Goal: Task Accomplishment & Management: Manage account settings

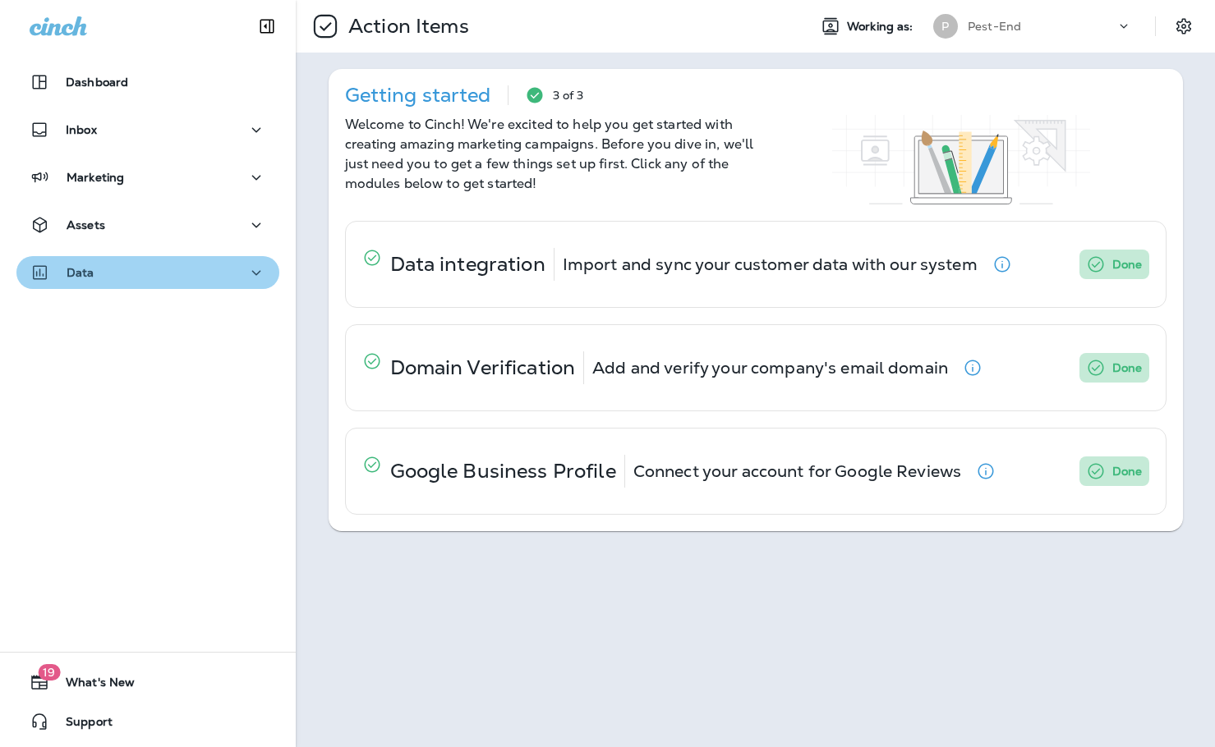
click at [252, 276] on icon "button" at bounding box center [256, 273] width 20 height 21
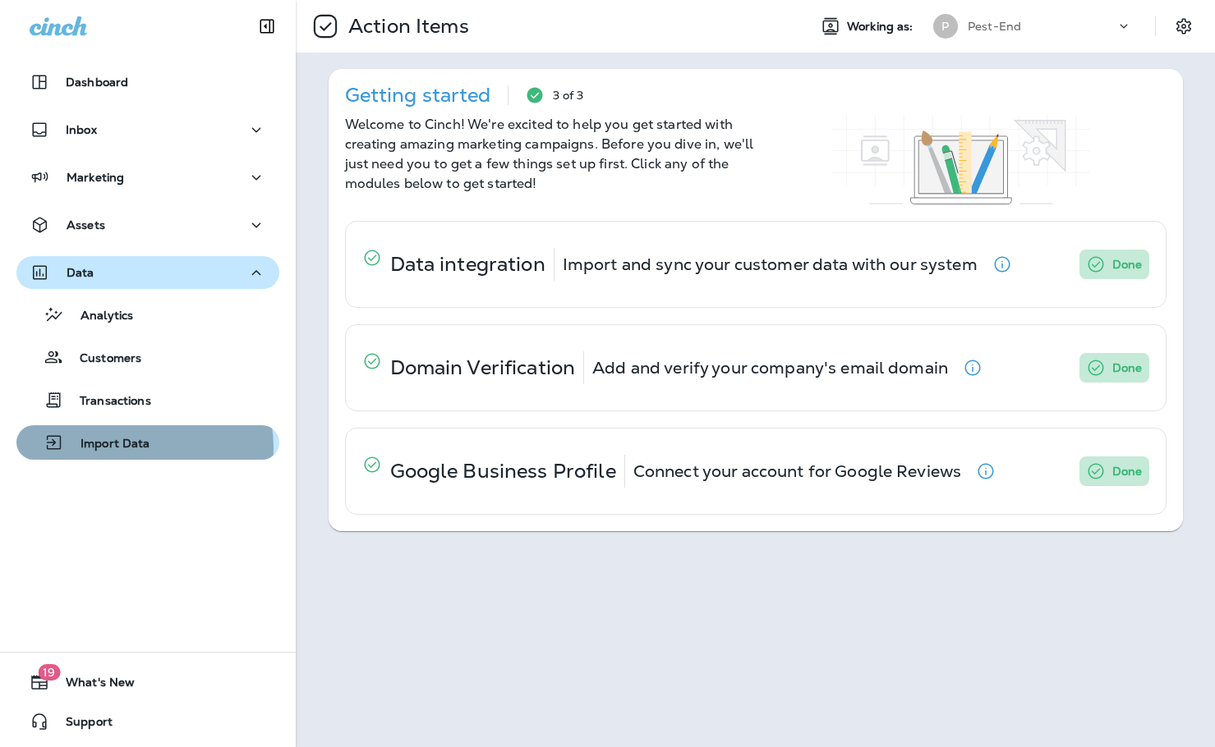
click at [141, 448] on p "Import Data" at bounding box center [107, 445] width 86 height 16
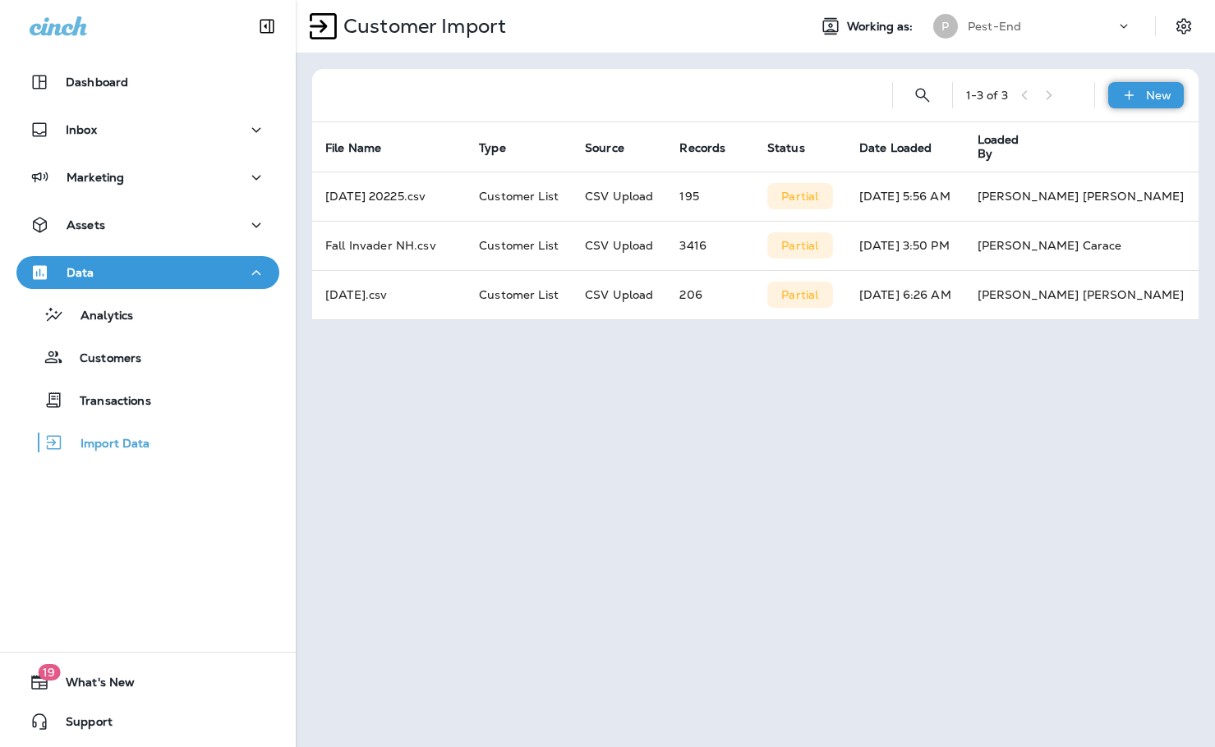
click at [1155, 99] on p "New" at bounding box center [1158, 95] width 25 height 13
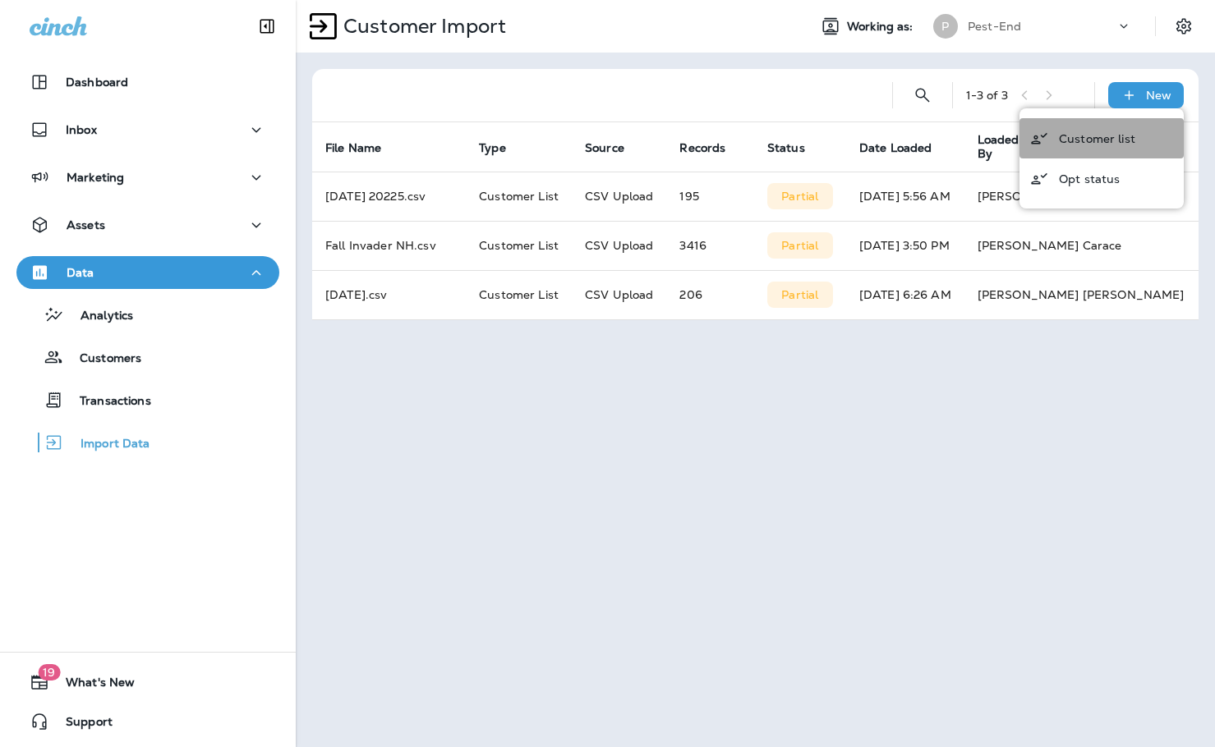
click at [1131, 131] on button "Customer list" at bounding box center [1101, 138] width 164 height 40
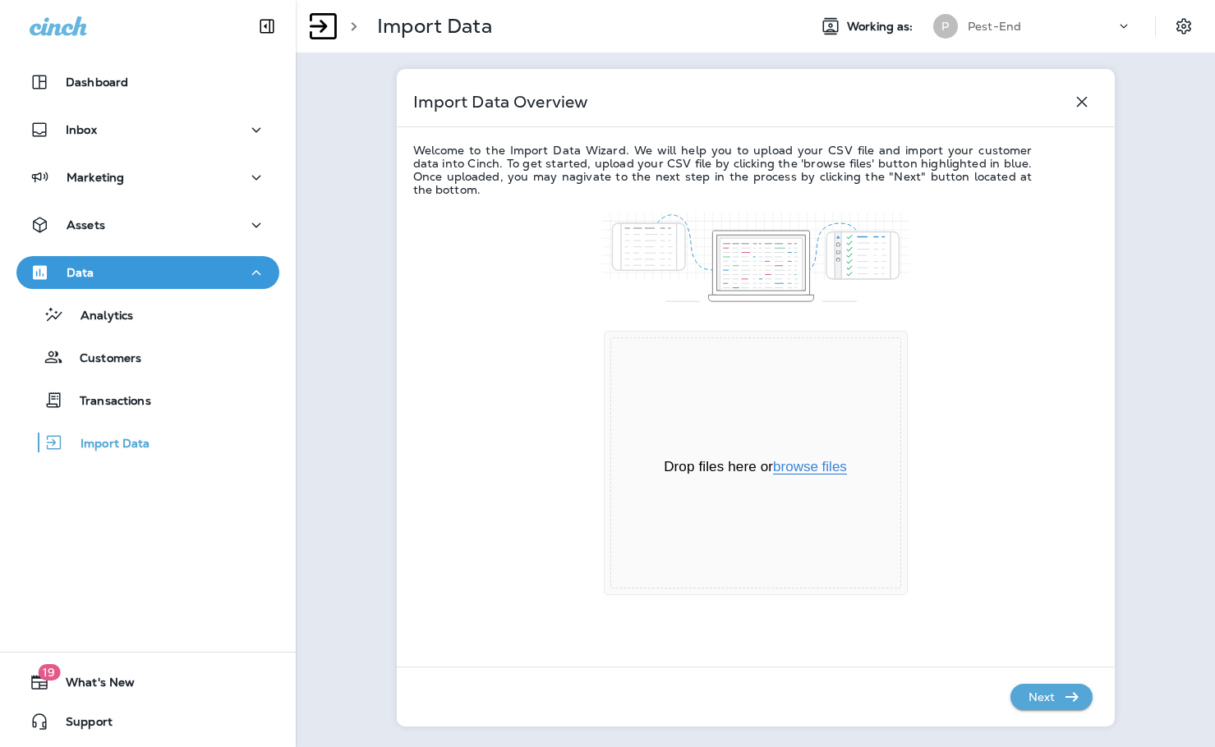
click at [796, 462] on button "browse files" at bounding box center [810, 467] width 74 height 15
click at [1043, 701] on p "Next" at bounding box center [1042, 697] width 40 height 26
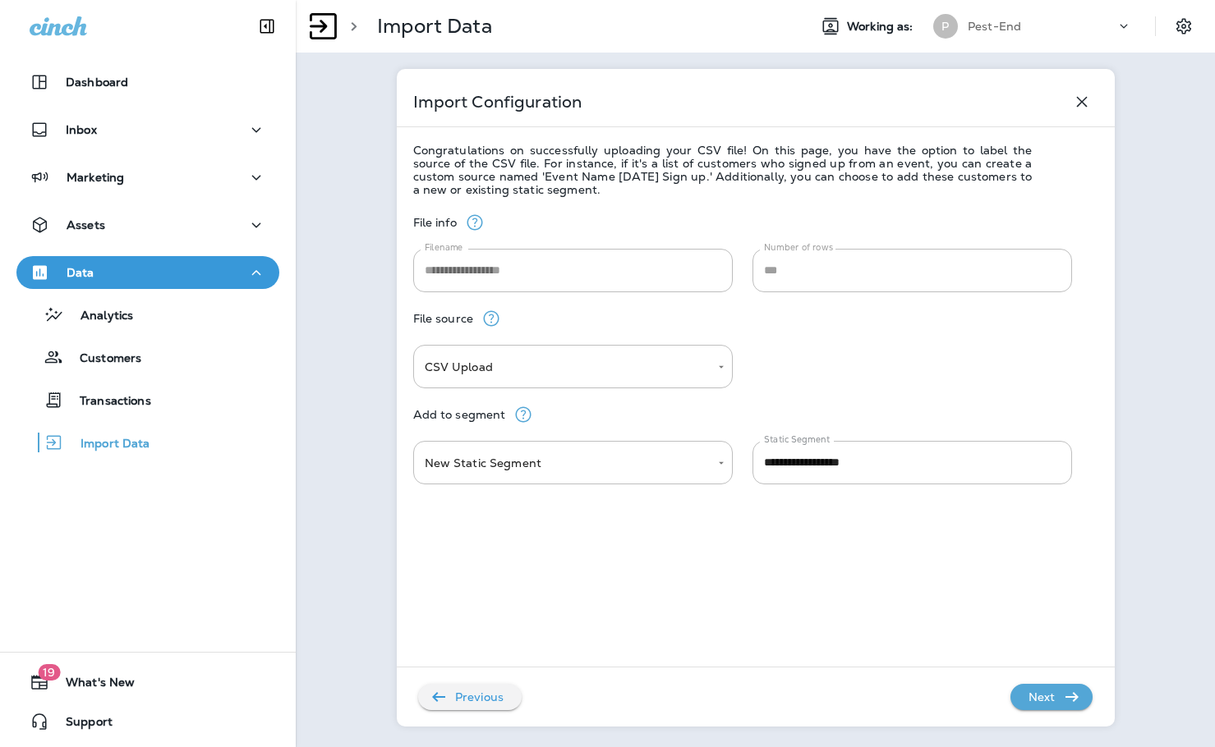
click at [1043, 701] on p "Next" at bounding box center [1042, 697] width 40 height 26
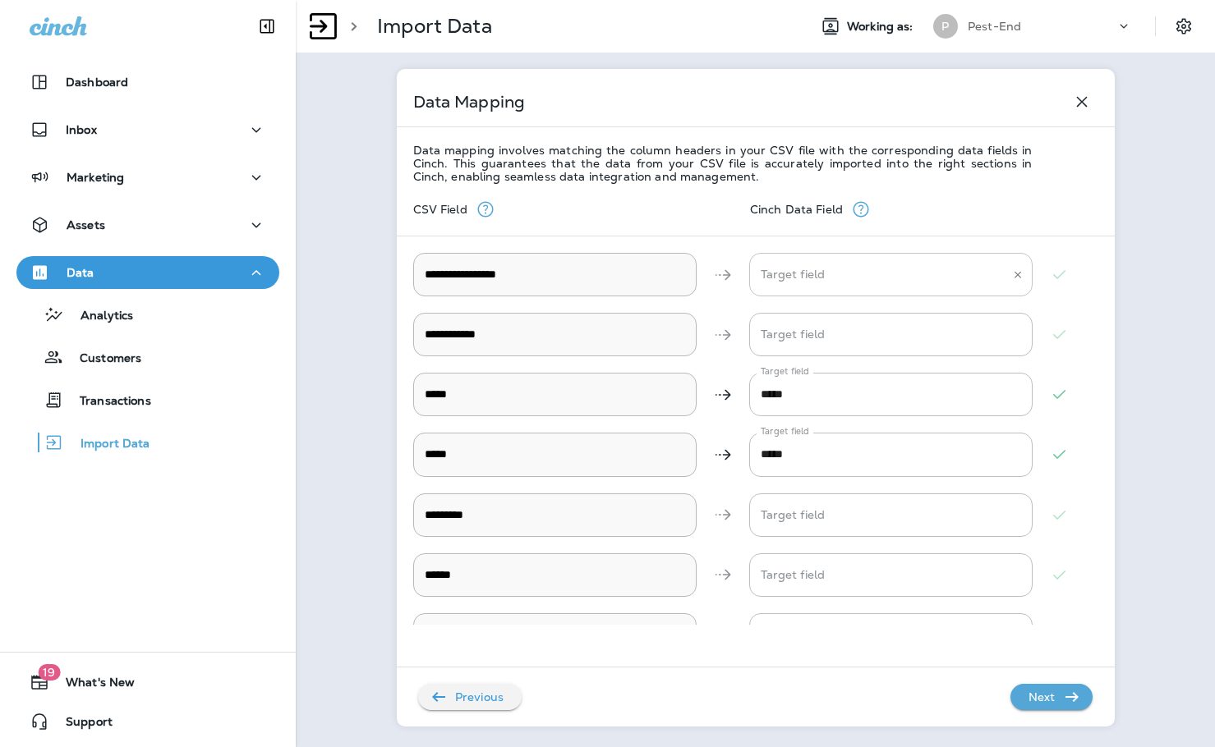
click at [843, 274] on \ "Target field" at bounding box center [878, 274] width 244 height 29
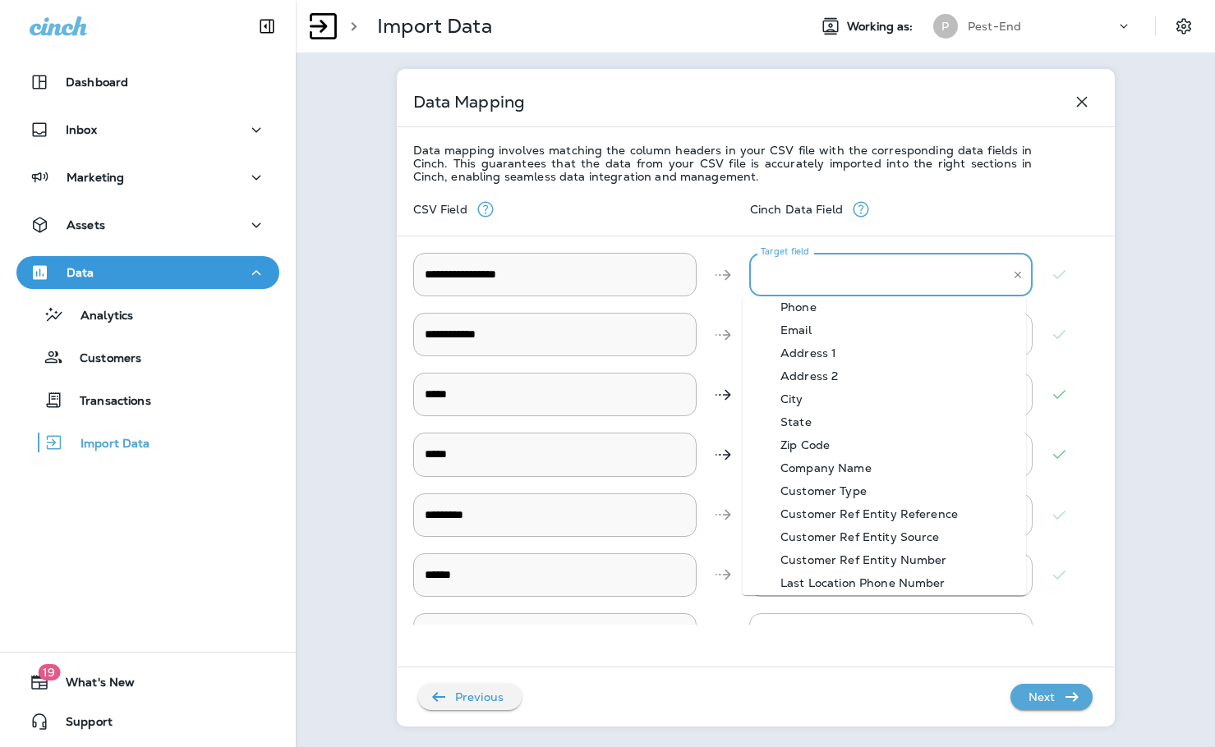
scroll to position [82, 0]
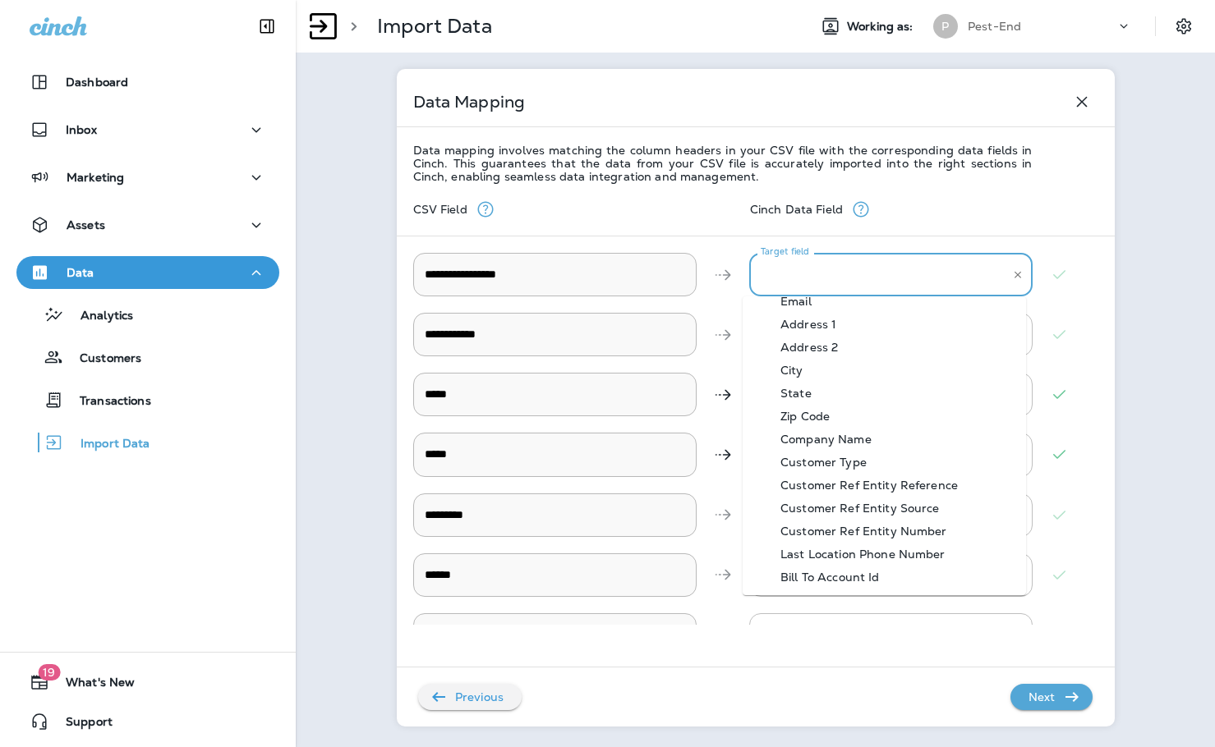
click at [875, 577] on div "Bill To Account Id" at bounding box center [830, 577] width 149 height 13
type \ "**********"
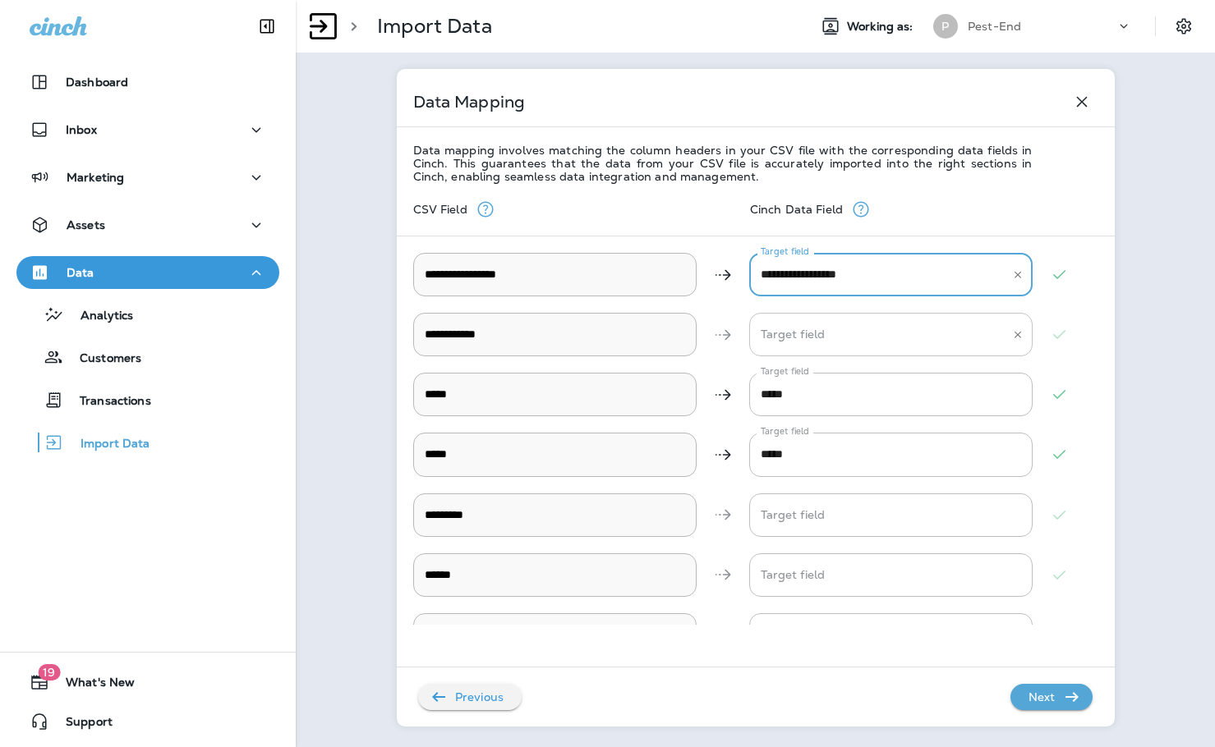
click at [810, 329] on Name "Target field" at bounding box center [878, 334] width 244 height 29
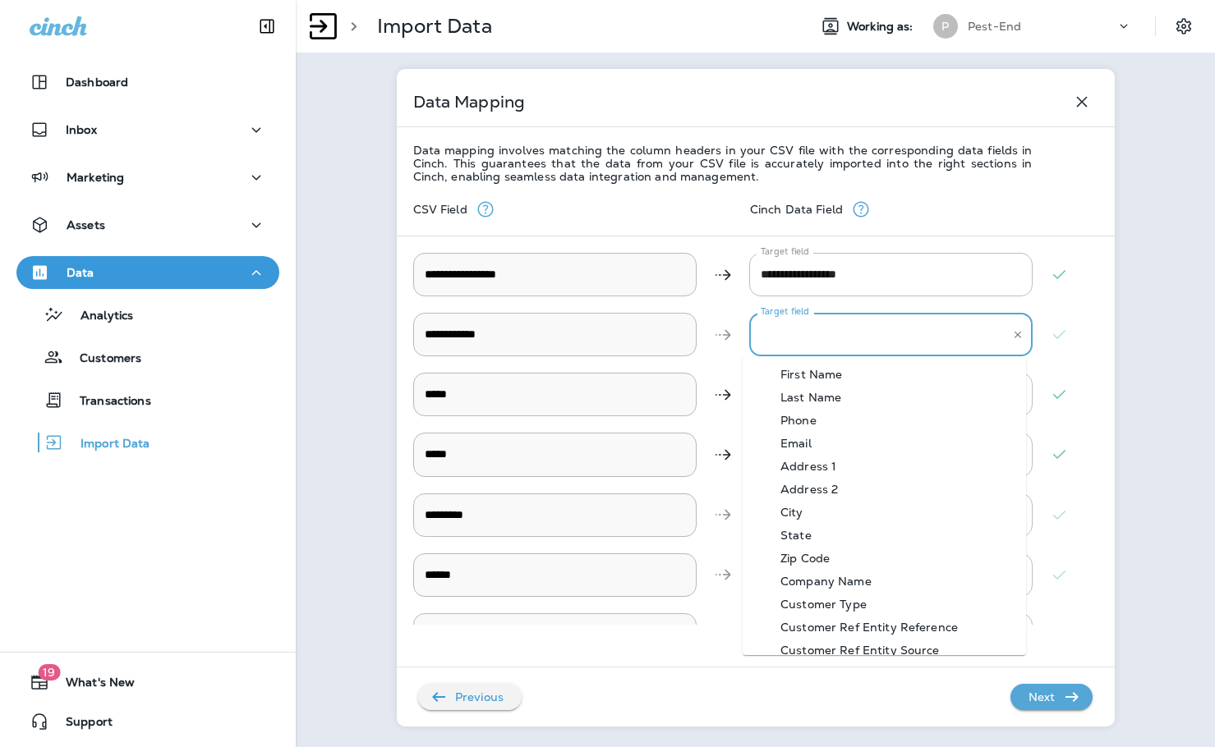
click at [843, 371] on div "First Name" at bounding box center [811, 374] width 111 height 13
type Name "**********"
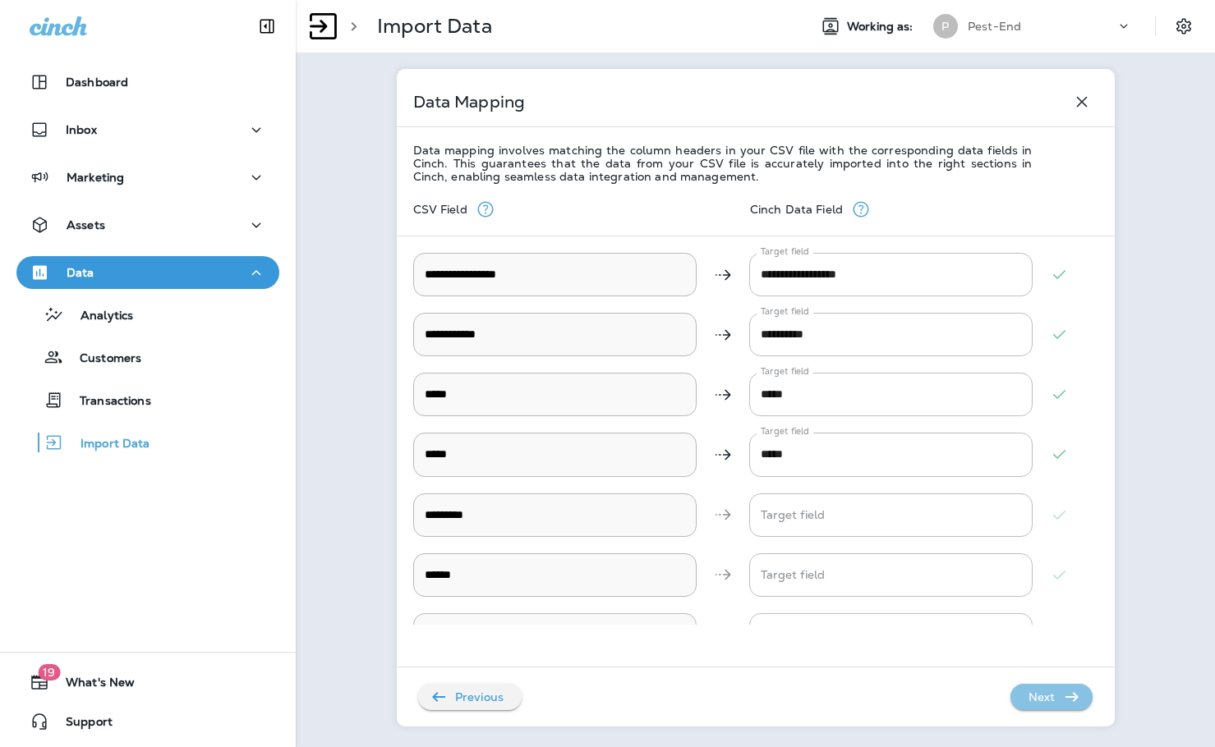
click at [1051, 696] on p "Next" at bounding box center [1042, 697] width 40 height 26
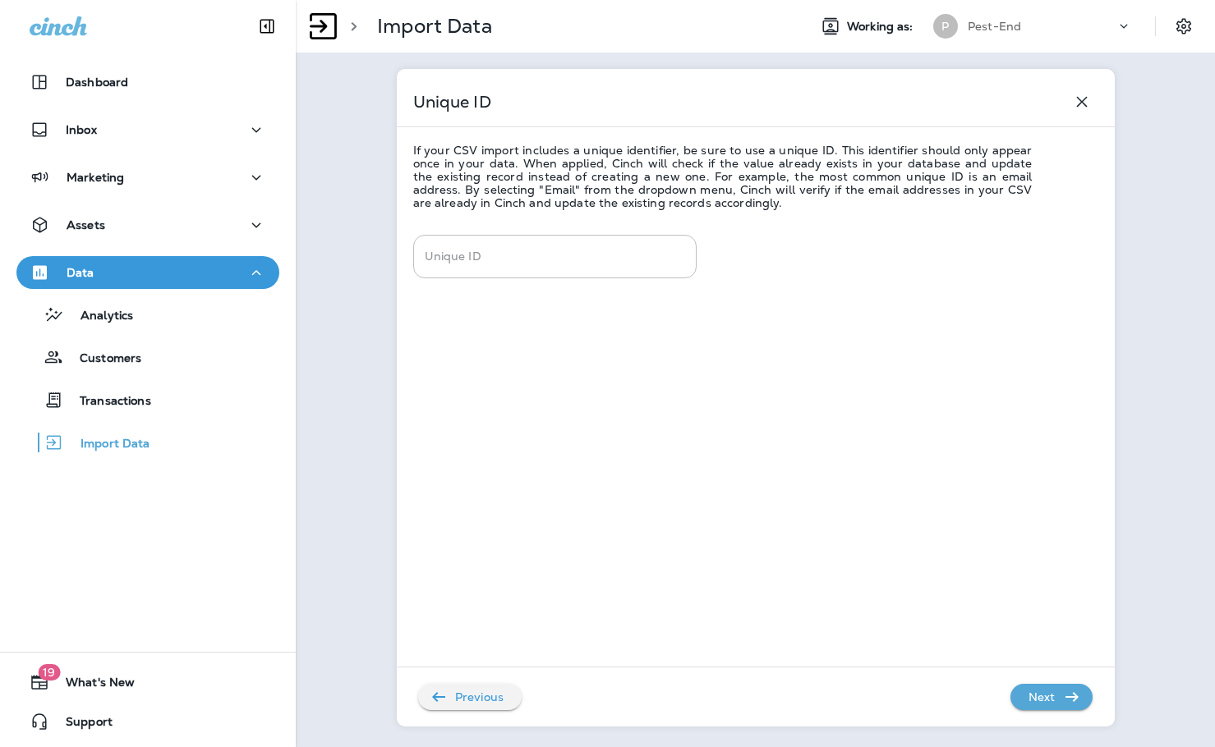
click at [1051, 696] on p "Next" at bounding box center [1042, 697] width 40 height 26
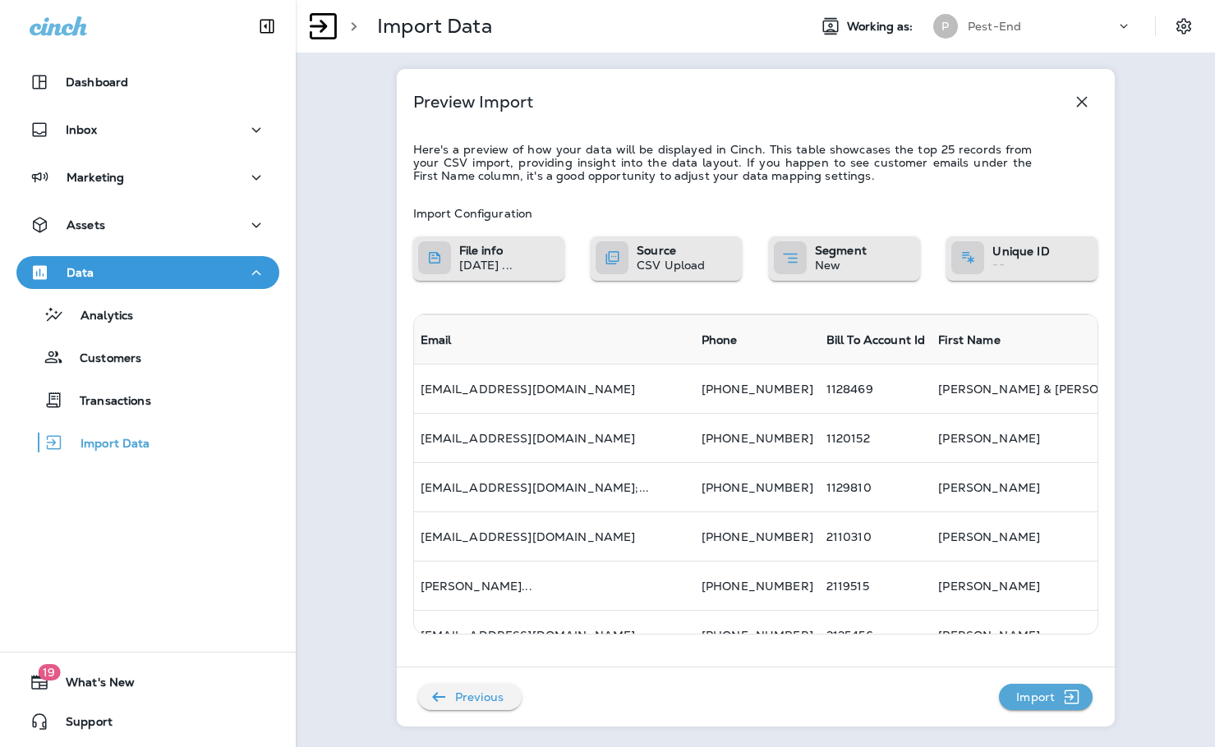
click at [1061, 697] on icon "button" at bounding box center [1071, 697] width 21 height 20
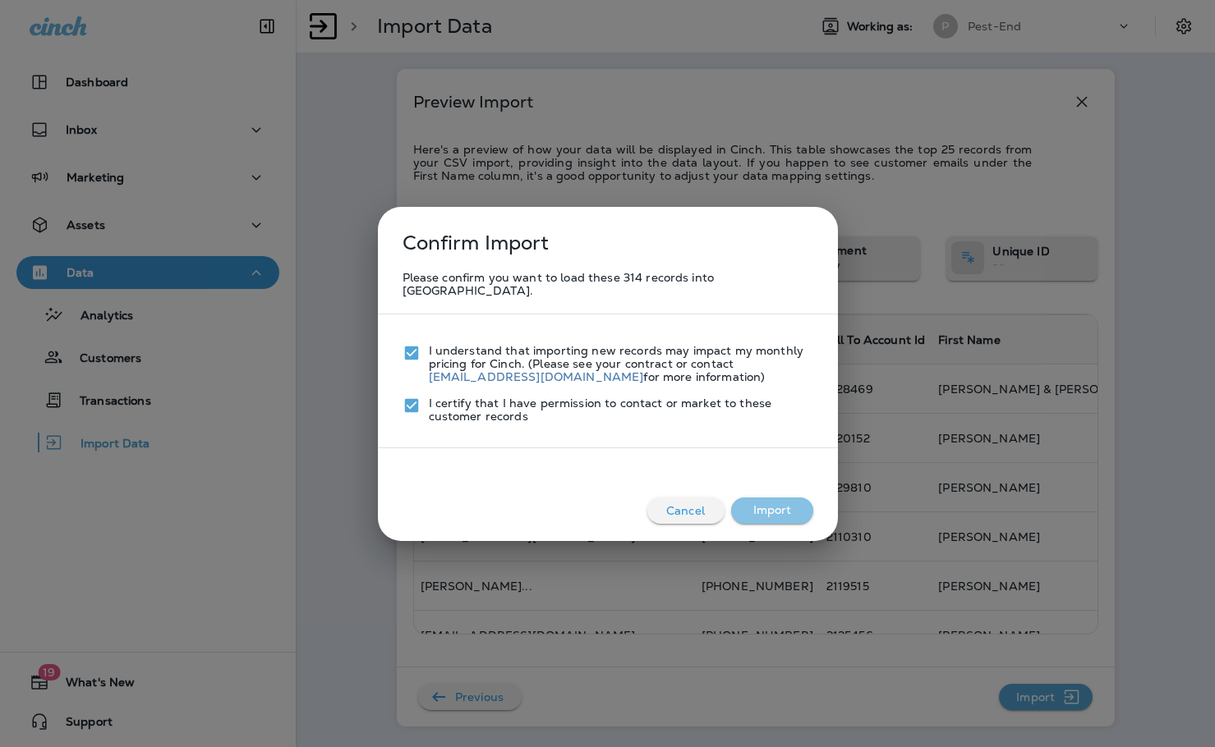
click at [749, 498] on button "Import" at bounding box center [772, 511] width 82 height 26
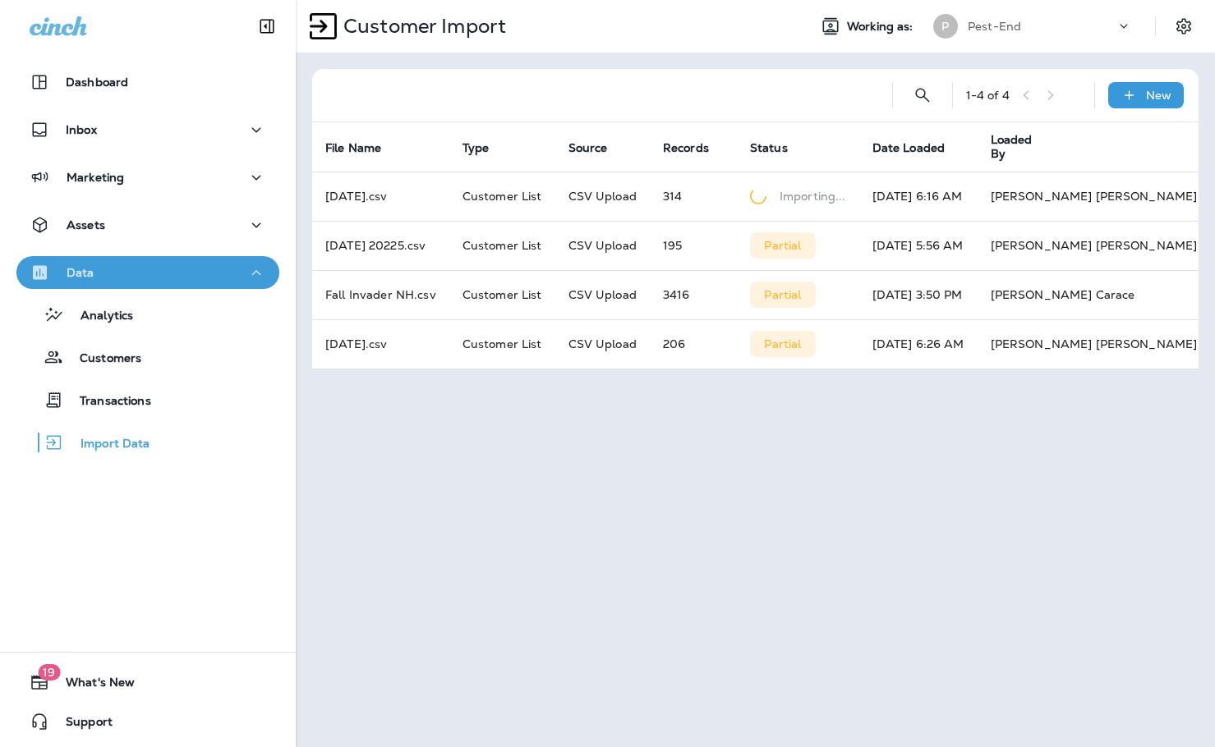
click at [253, 270] on icon "button" at bounding box center [256, 273] width 20 height 21
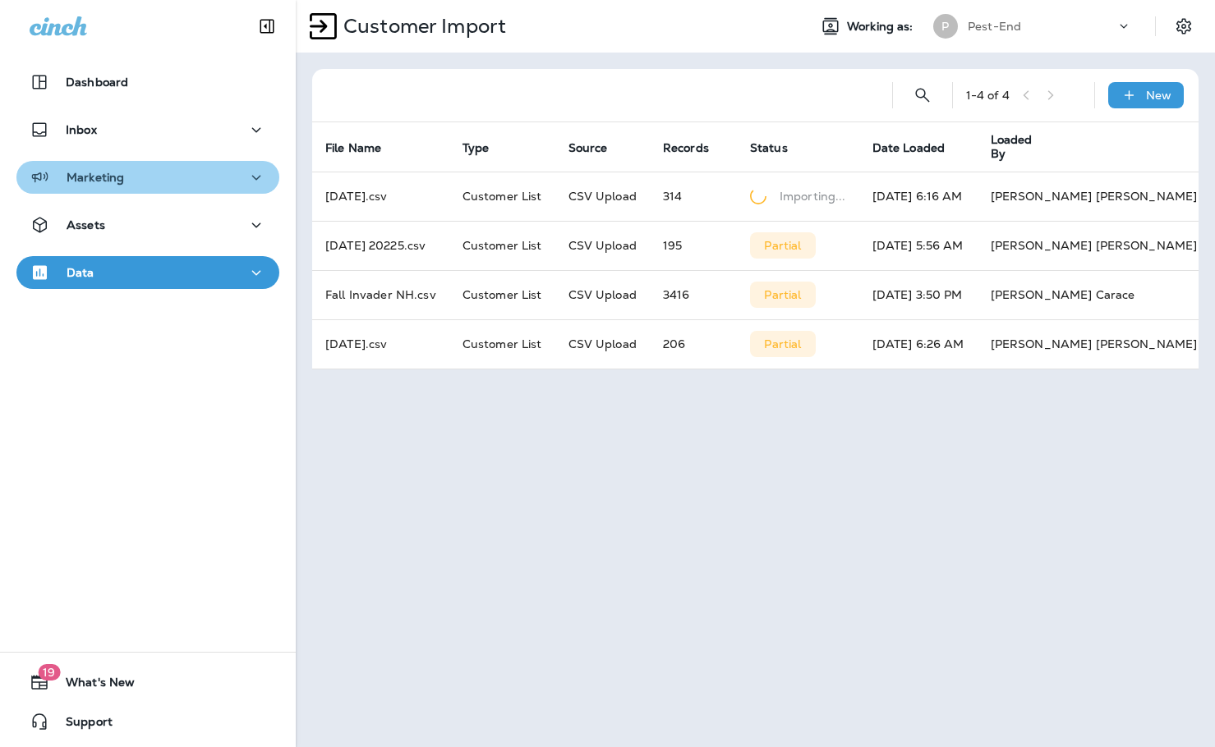
click at [246, 180] on icon "button" at bounding box center [256, 178] width 20 height 21
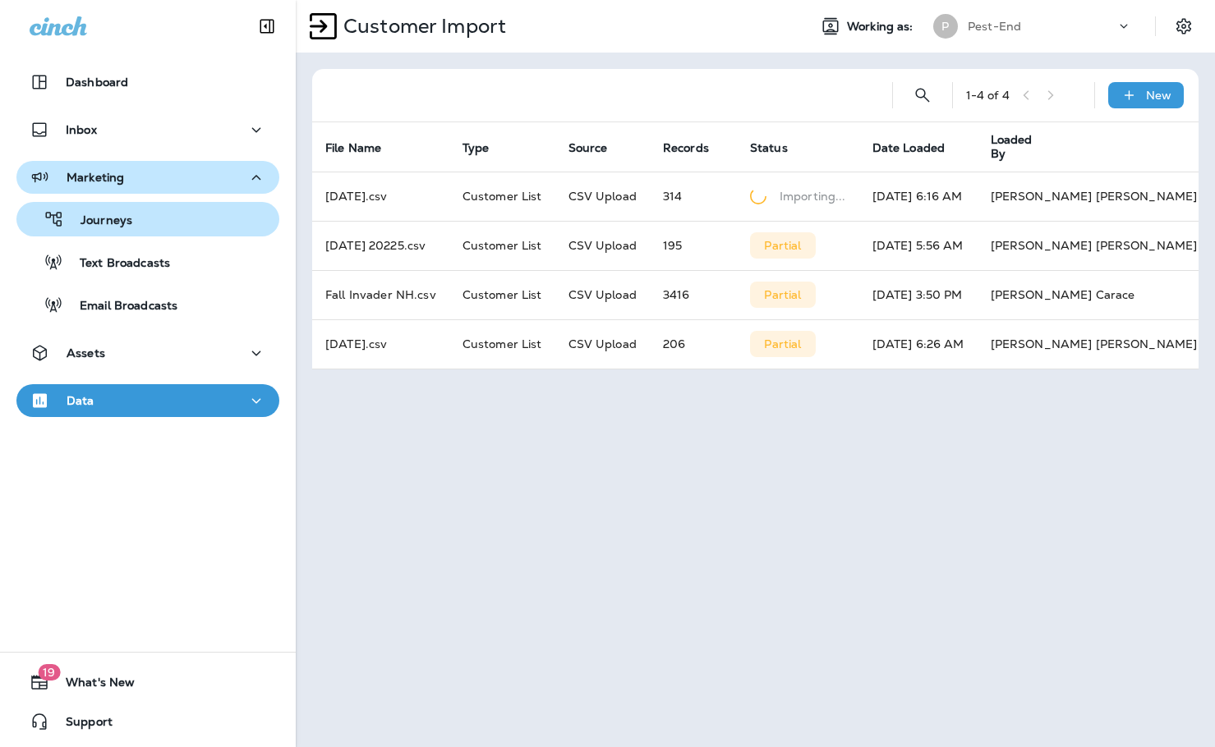
click at [145, 218] on div "Journeys" at bounding box center [148, 219] width 250 height 25
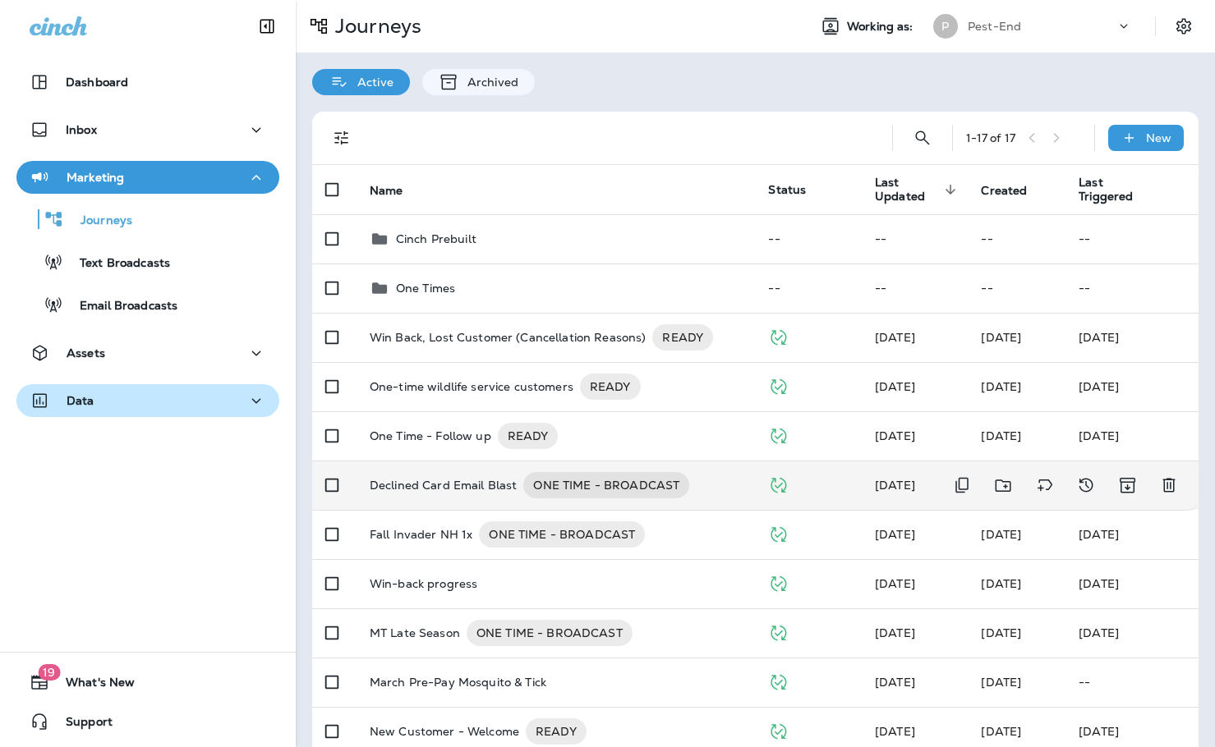
click at [445, 477] on p "Declined Card Email Blast" at bounding box center [444, 485] width 148 height 26
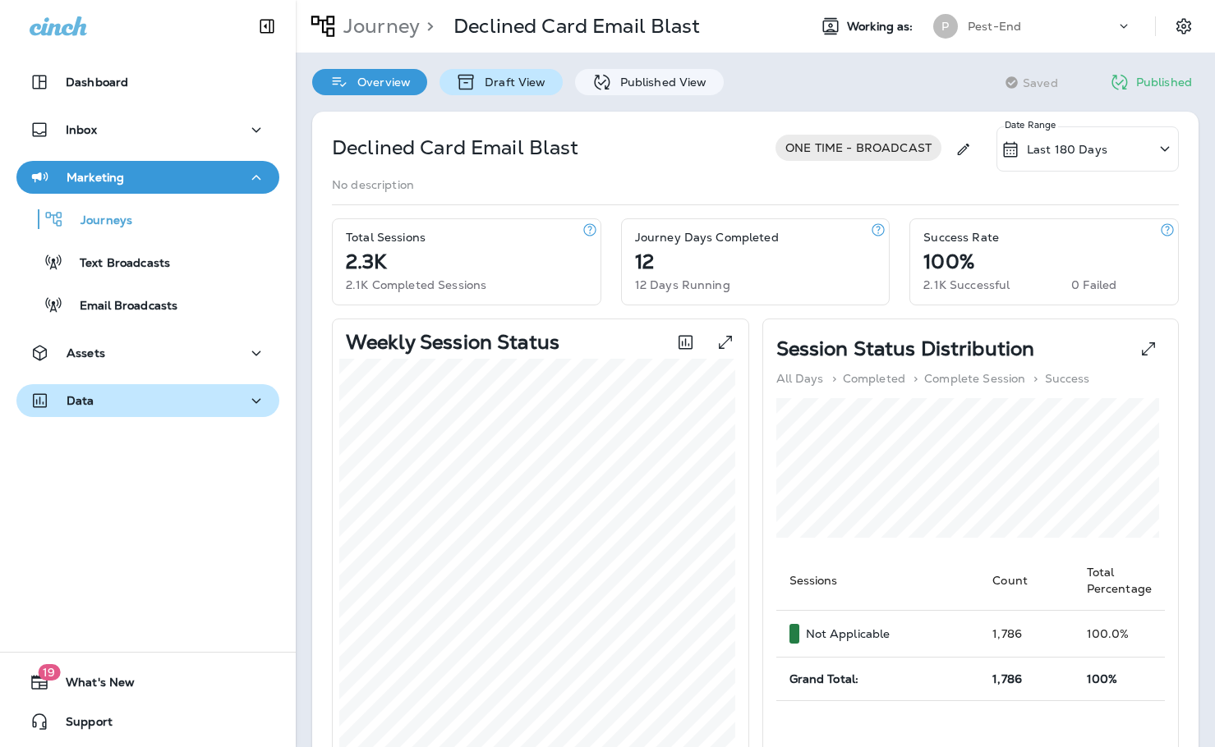
click at [510, 88] on p "Draft View" at bounding box center [510, 82] width 69 height 13
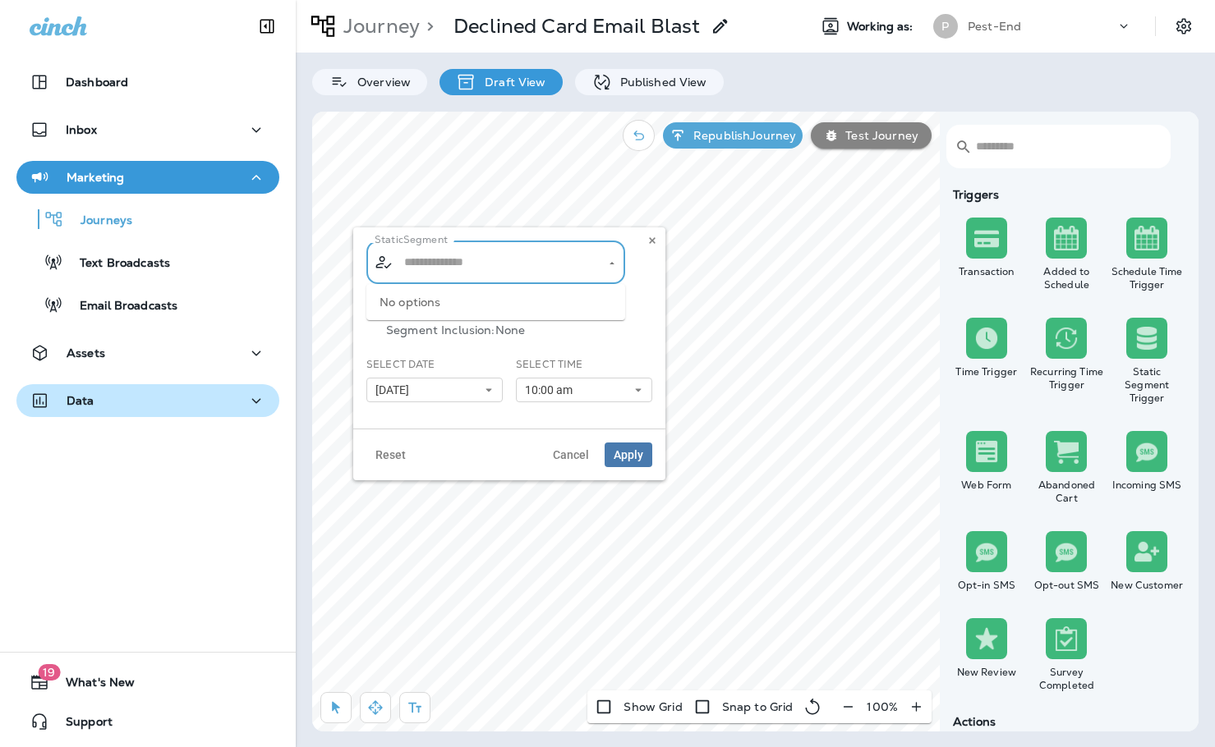
click at [505, 260] on input "text" at bounding box center [496, 262] width 193 height 29
type input "**********"
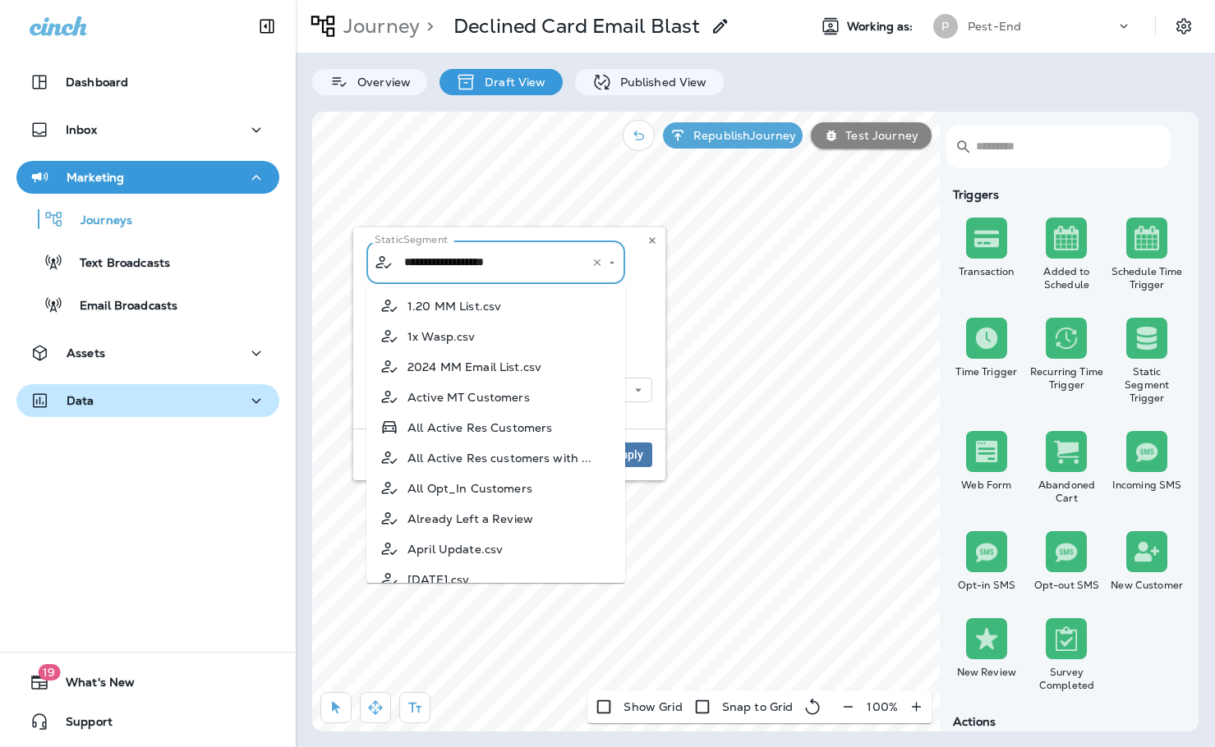
click at [645, 352] on div "Segment Type: Static Segment Inclusion: Customer Only" at bounding box center [509, 327] width 286 height 60
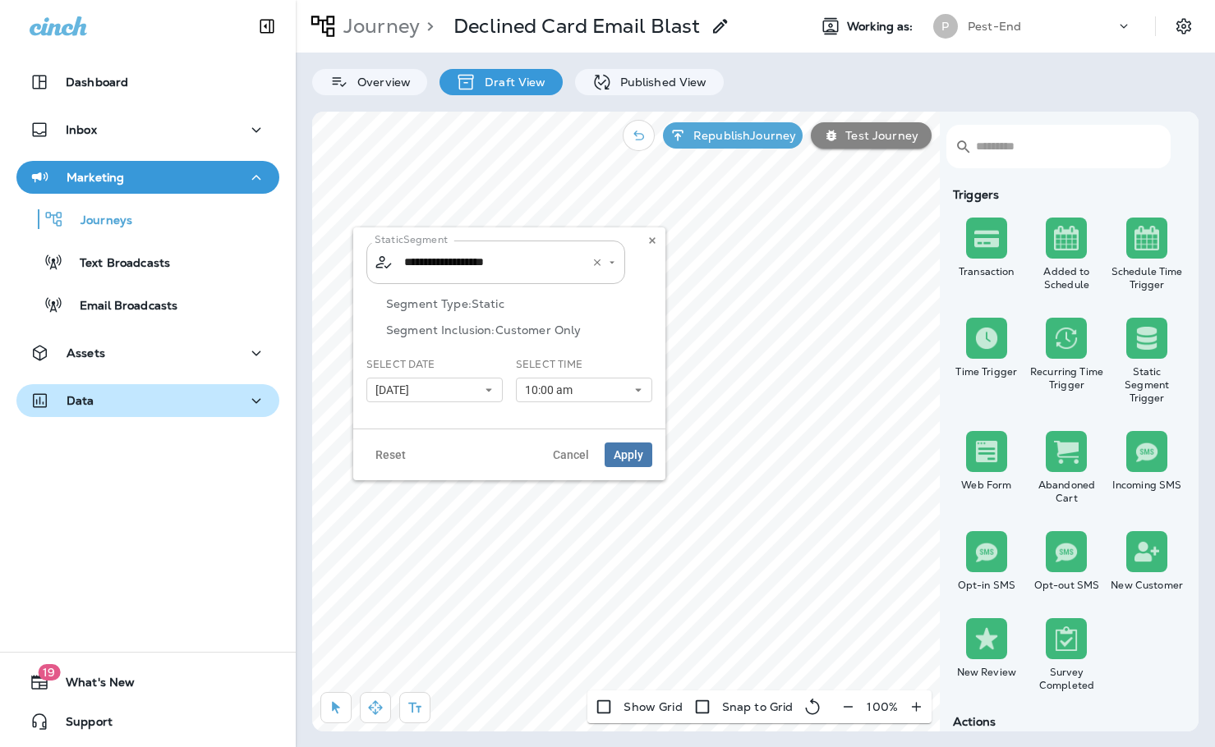
click at [579, 272] on div "**********" at bounding box center [495, 263] width 259 height 44
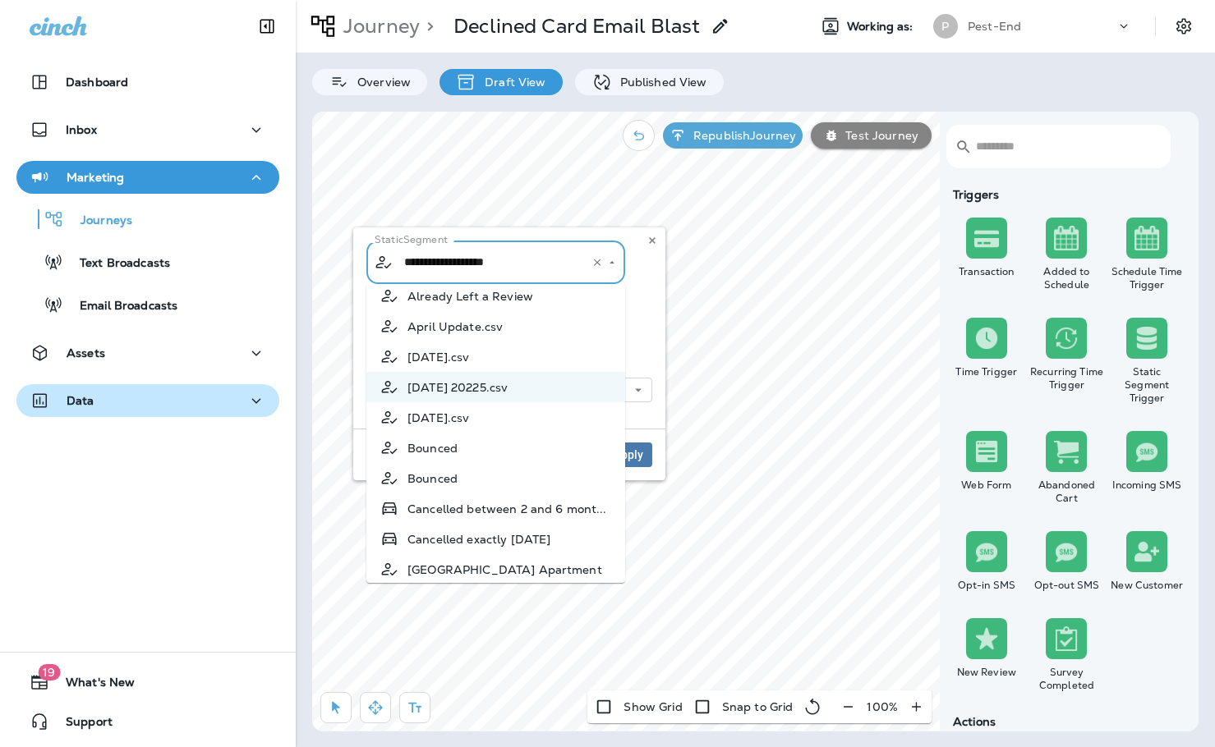
scroll to position [246, 0]
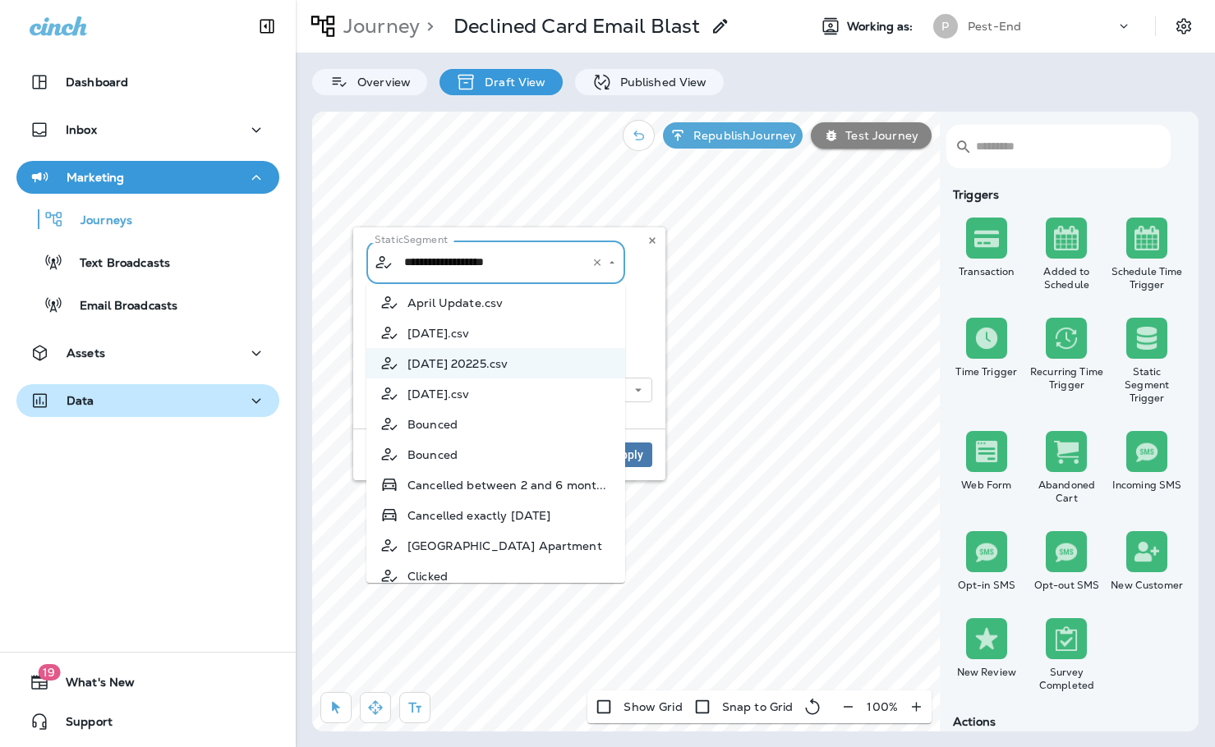
click at [107, 415] on button "Data" at bounding box center [147, 400] width 263 height 33
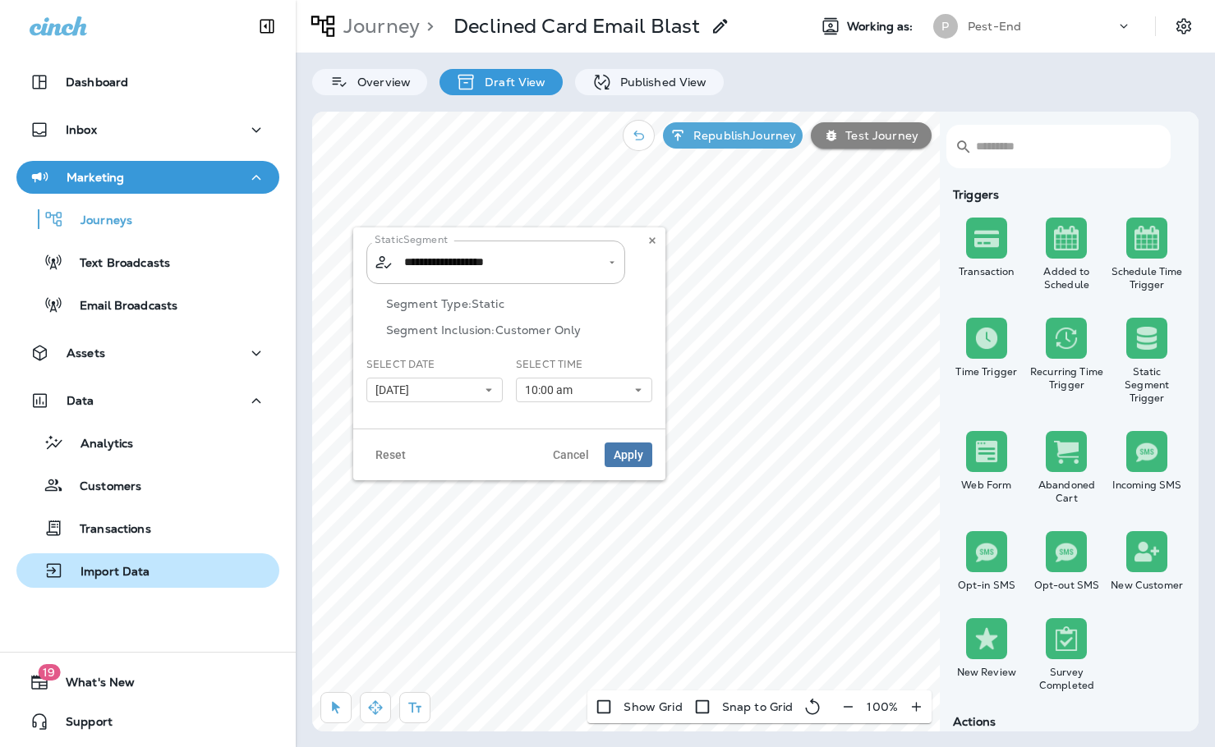
click at [122, 572] on p "Import Data" at bounding box center [107, 573] width 86 height 16
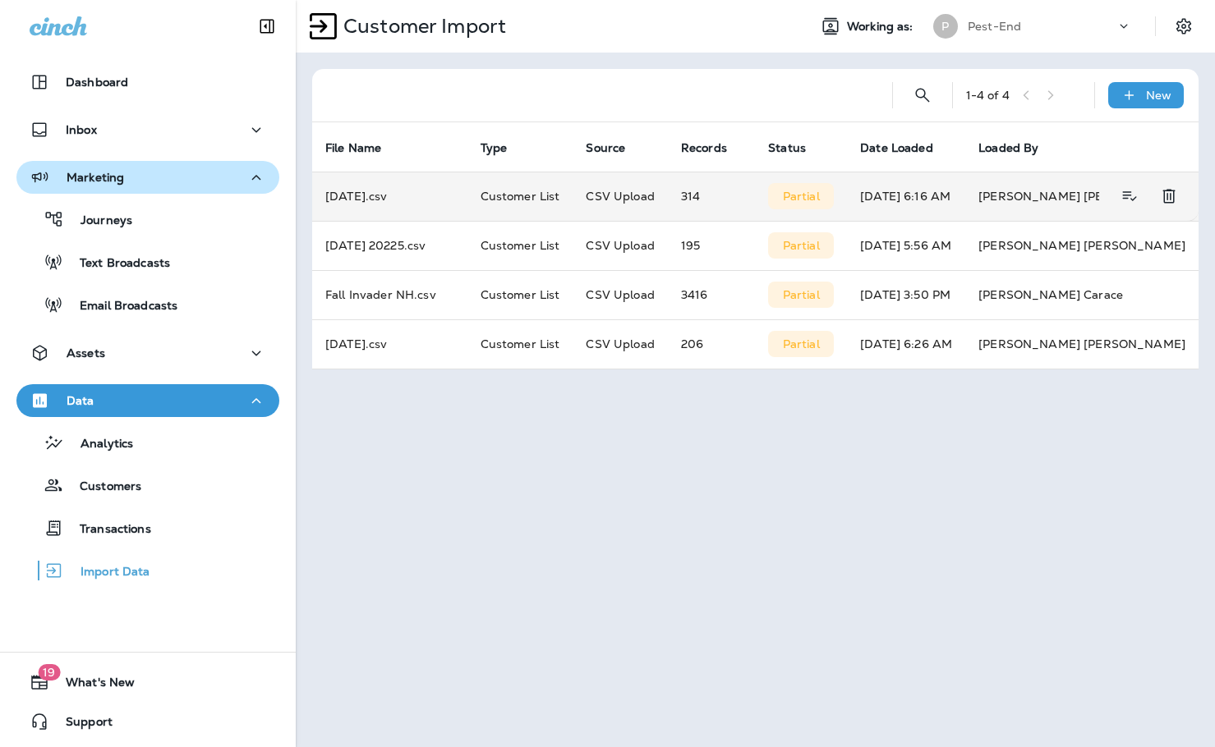
click at [407, 198] on td "[DATE].csv" at bounding box center [389, 196] width 155 height 49
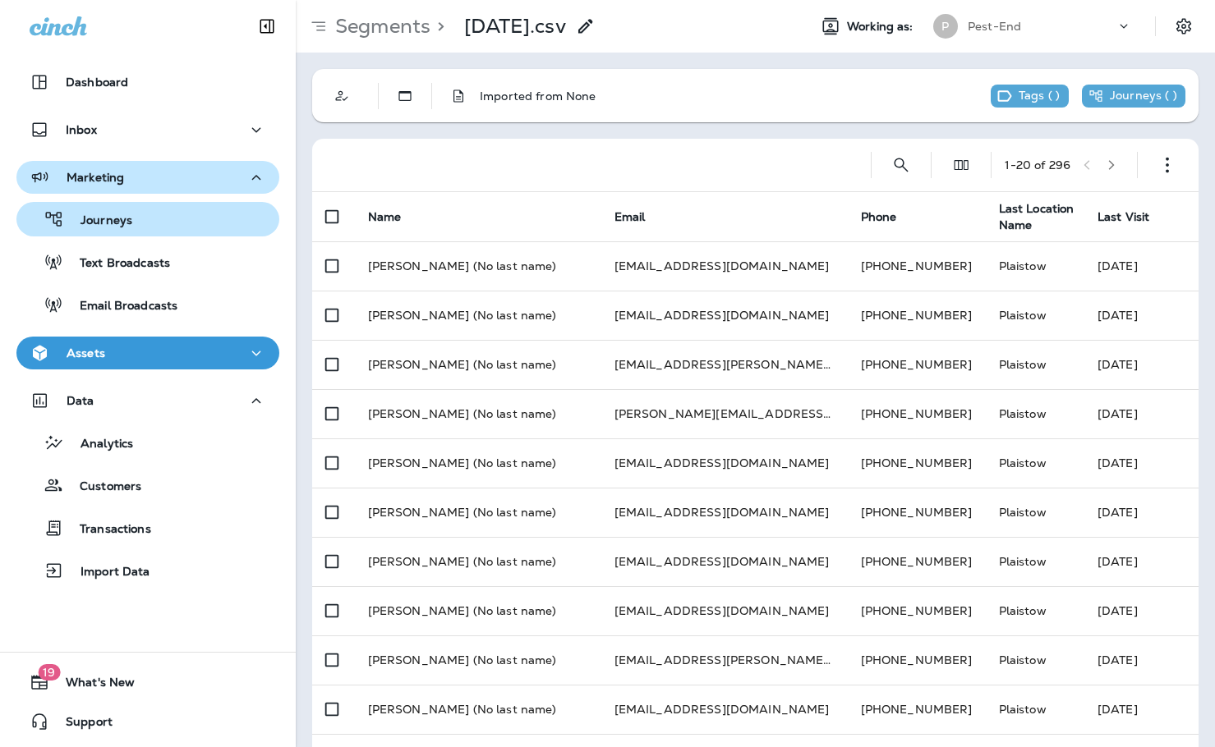
click at [155, 222] on div "Journeys" at bounding box center [148, 219] width 250 height 25
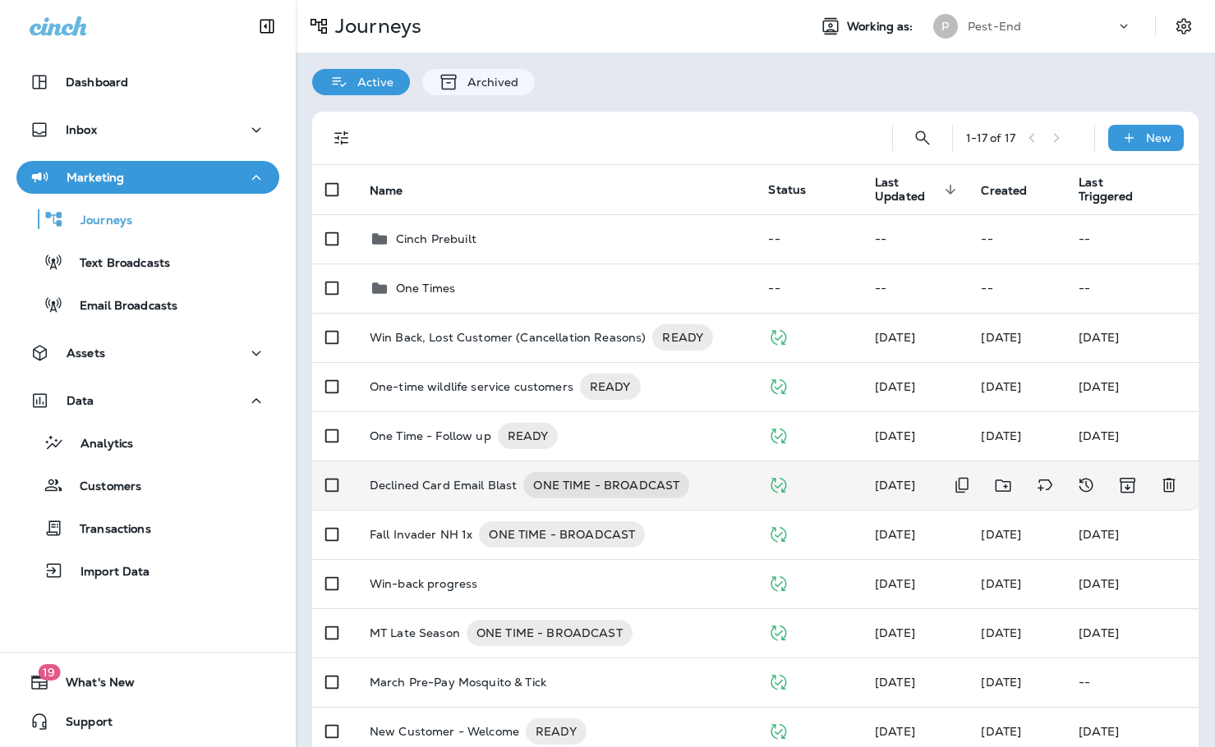
click at [458, 481] on p "Declined Card Email Blast" at bounding box center [444, 485] width 148 height 26
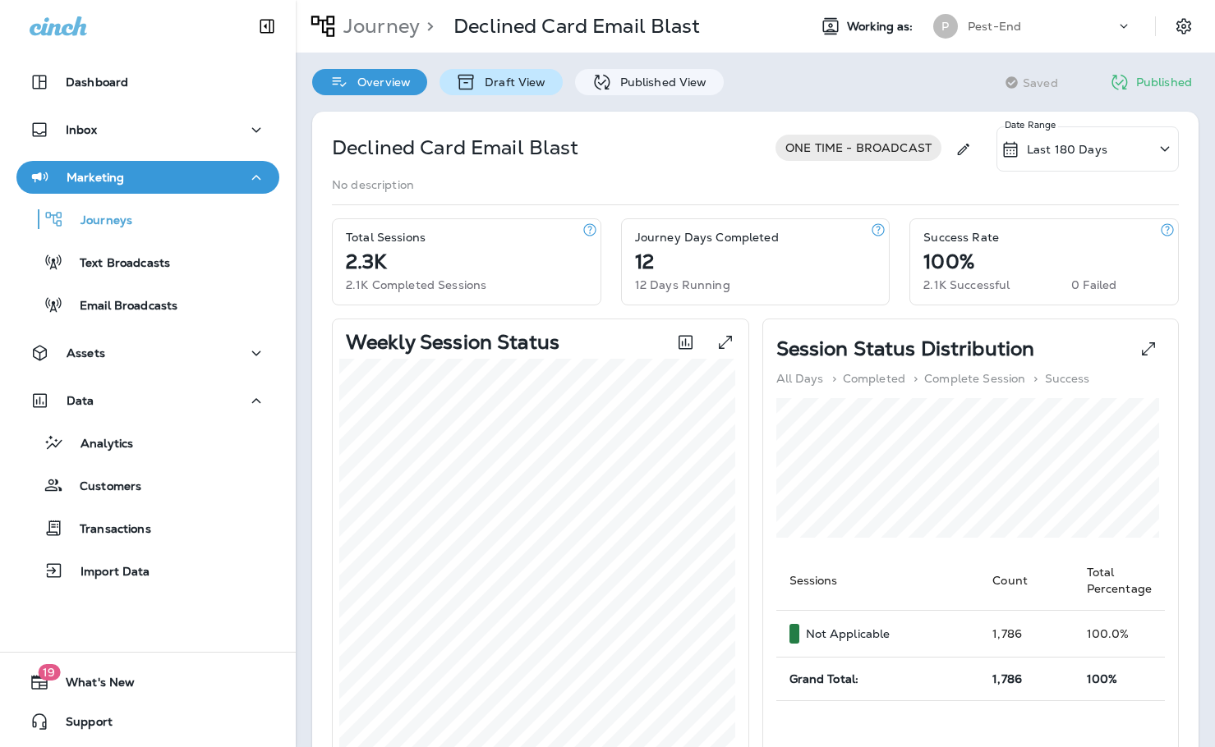
click at [529, 77] on p "Draft View" at bounding box center [510, 82] width 69 height 13
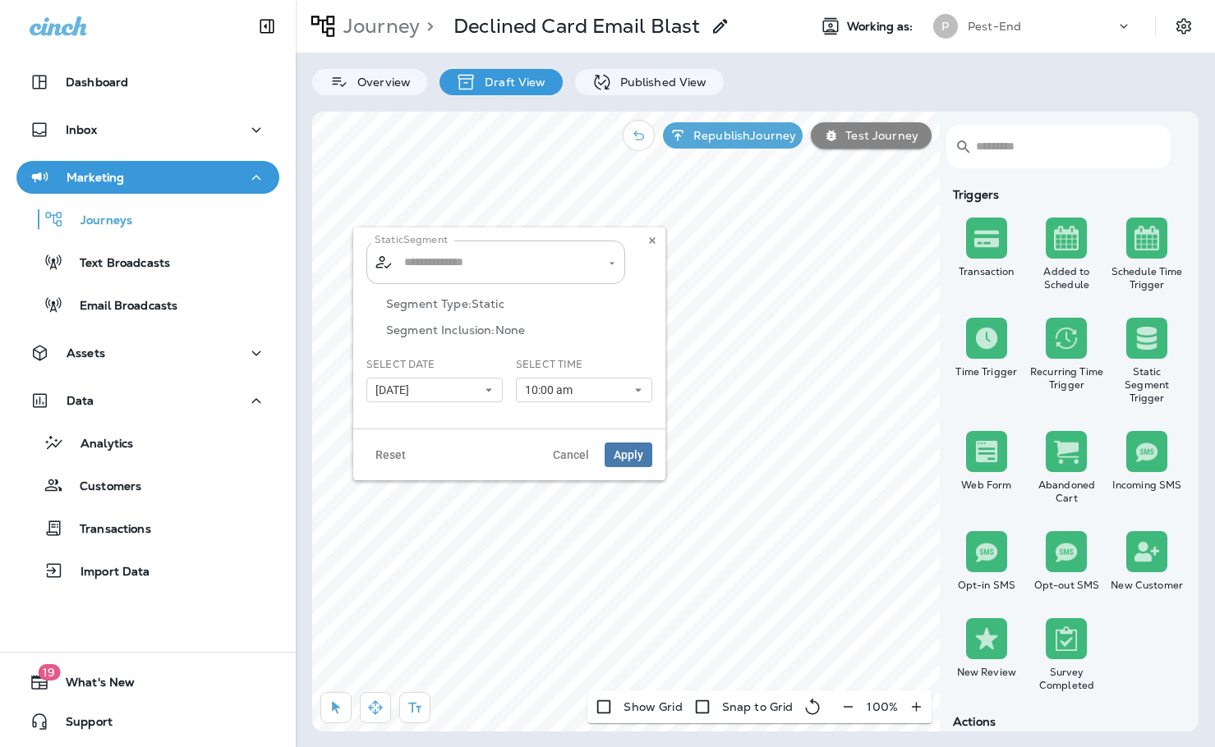
click at [555, 263] on input "text" at bounding box center [496, 262] width 193 height 29
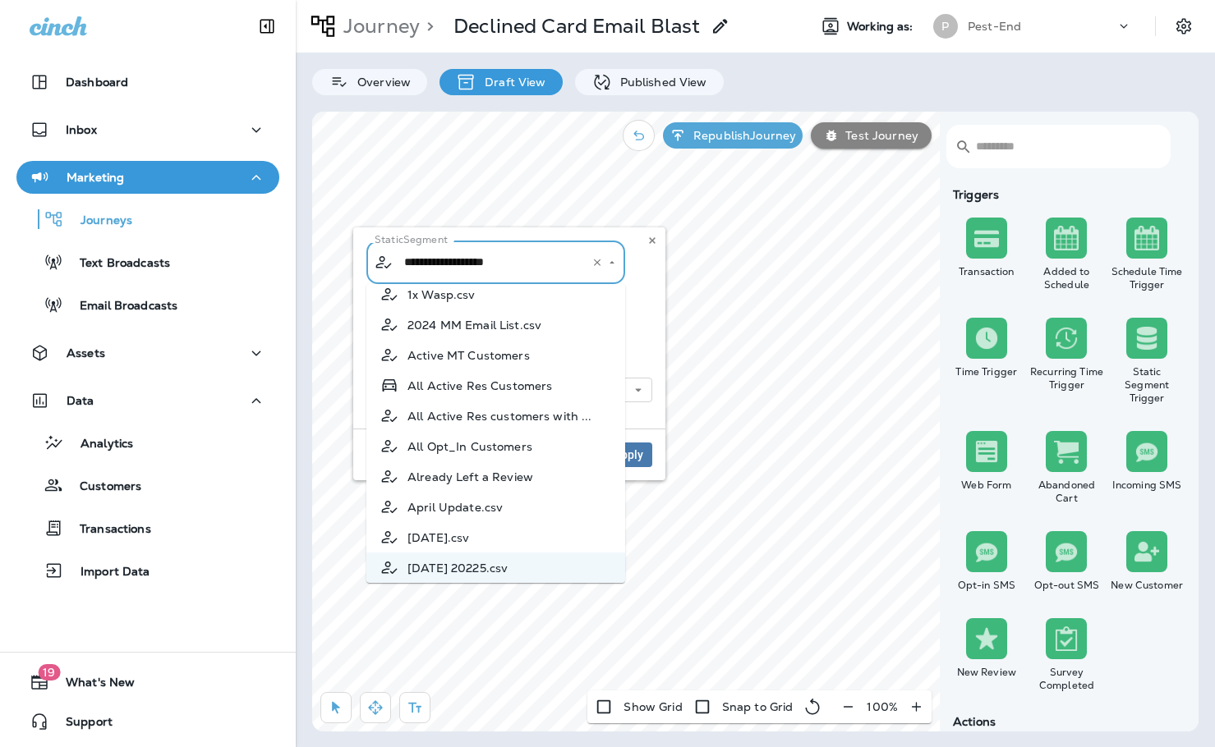
scroll to position [124, 0]
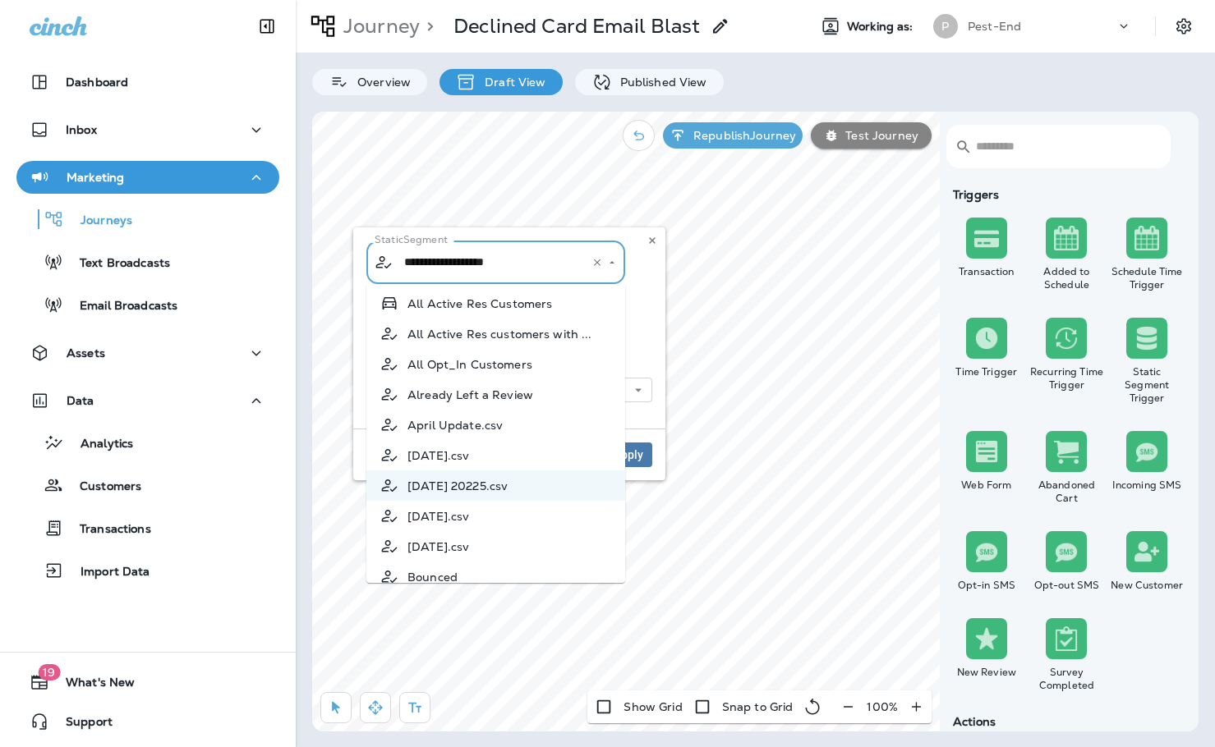
click at [469, 510] on span "[DATE].csv" at bounding box center [438, 516] width 62 height 13
type input "**********"
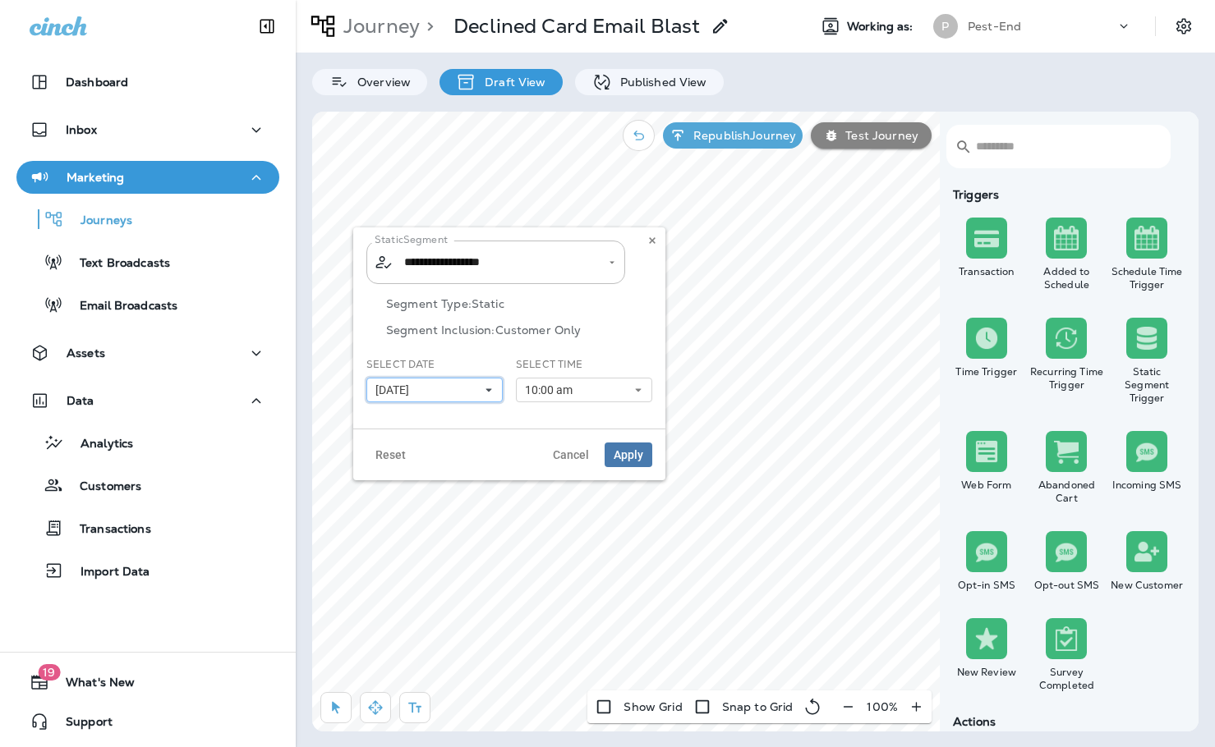
click at [482, 389] on button "[DATE]" at bounding box center [434, 390] width 136 height 25
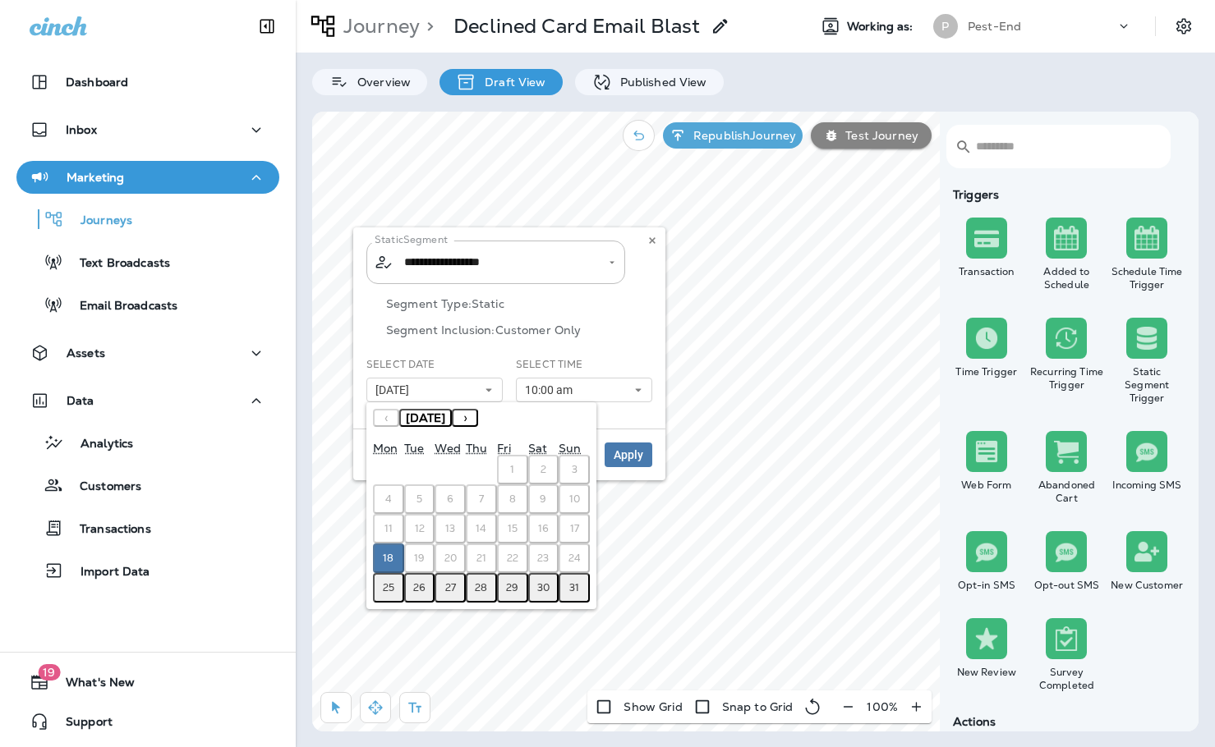
click at [390, 588] on abbr "25" at bounding box center [388, 587] width 11 height 13
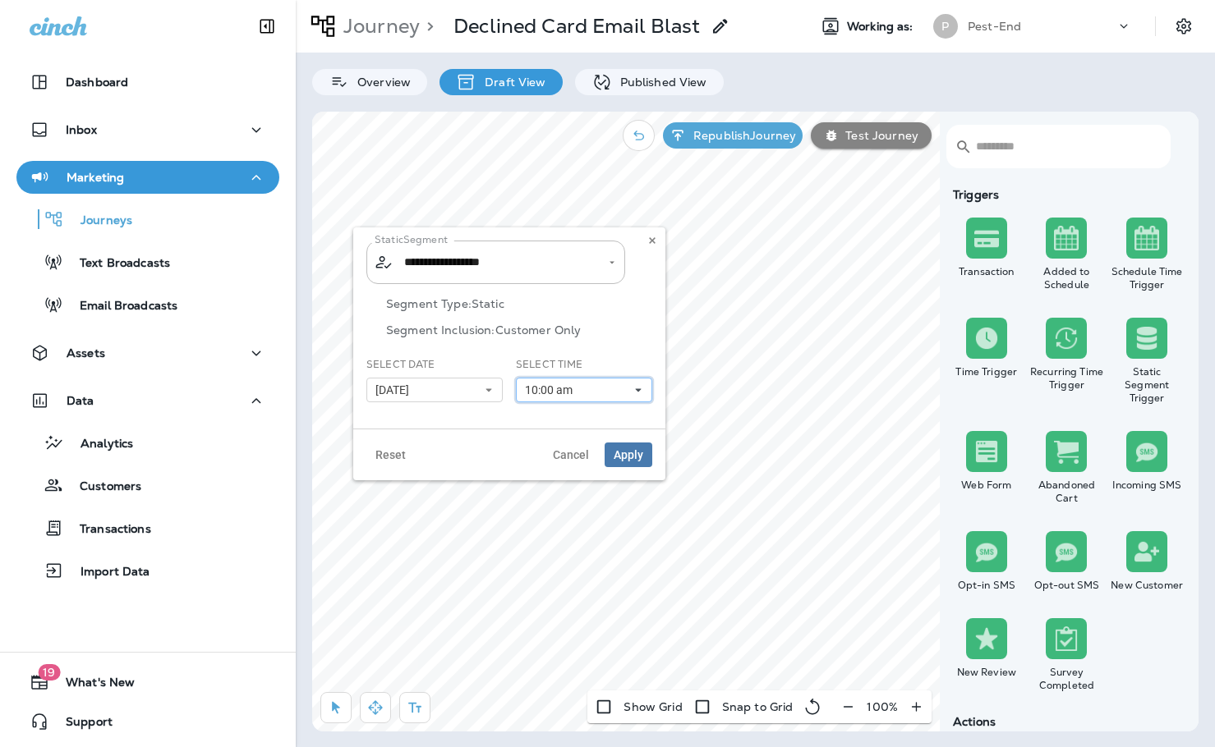
click at [634, 389] on icon at bounding box center [638, 390] width 10 height 10
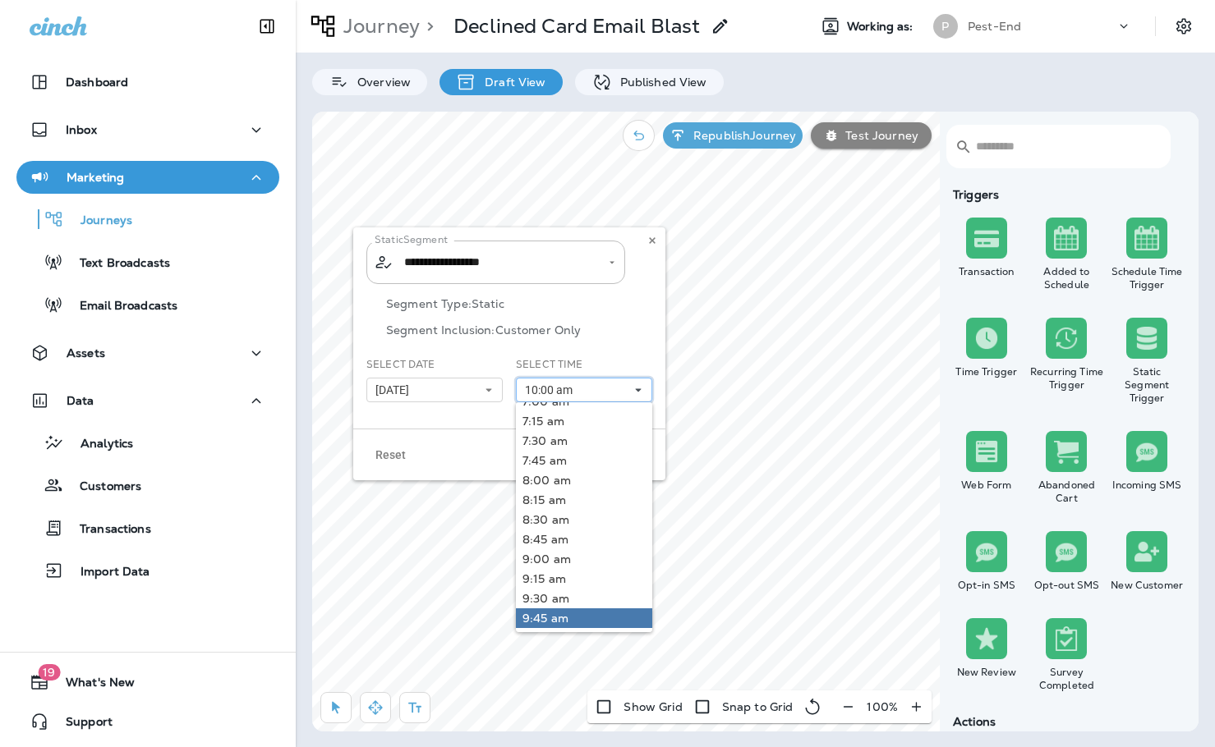
scroll to position [82, 0]
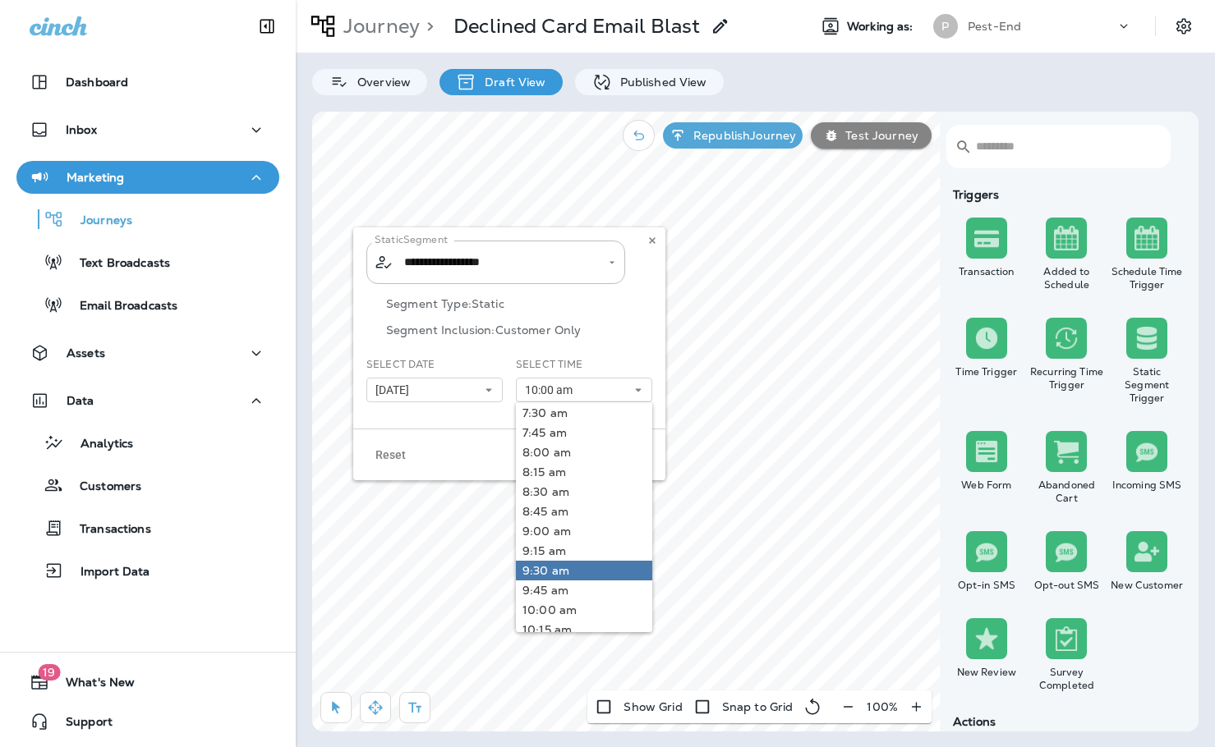
click at [583, 571] on link "9:30 am" at bounding box center [584, 571] width 136 height 20
click at [492, 434] on div "Reset Cancel Apply" at bounding box center [509, 455] width 312 height 52
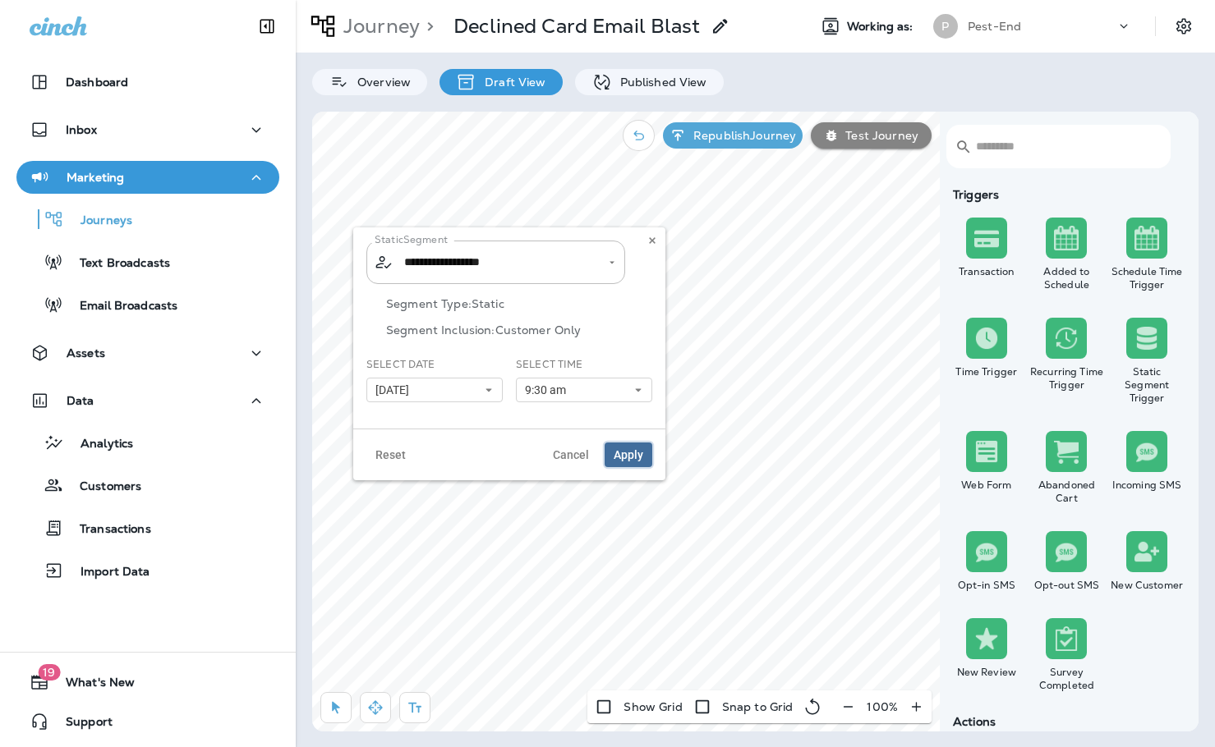
click at [626, 451] on span "Apply" at bounding box center [629, 454] width 30 height 11
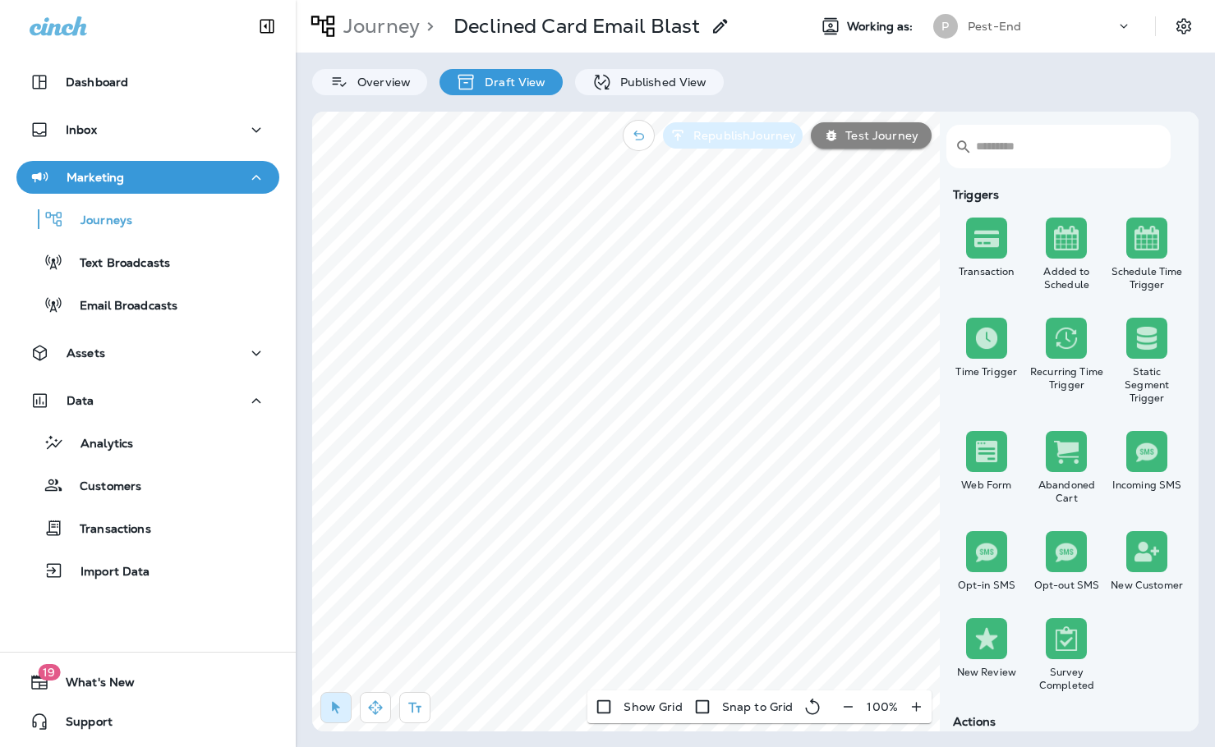
click at [731, 130] on p "Republish Journey" at bounding box center [741, 135] width 109 height 13
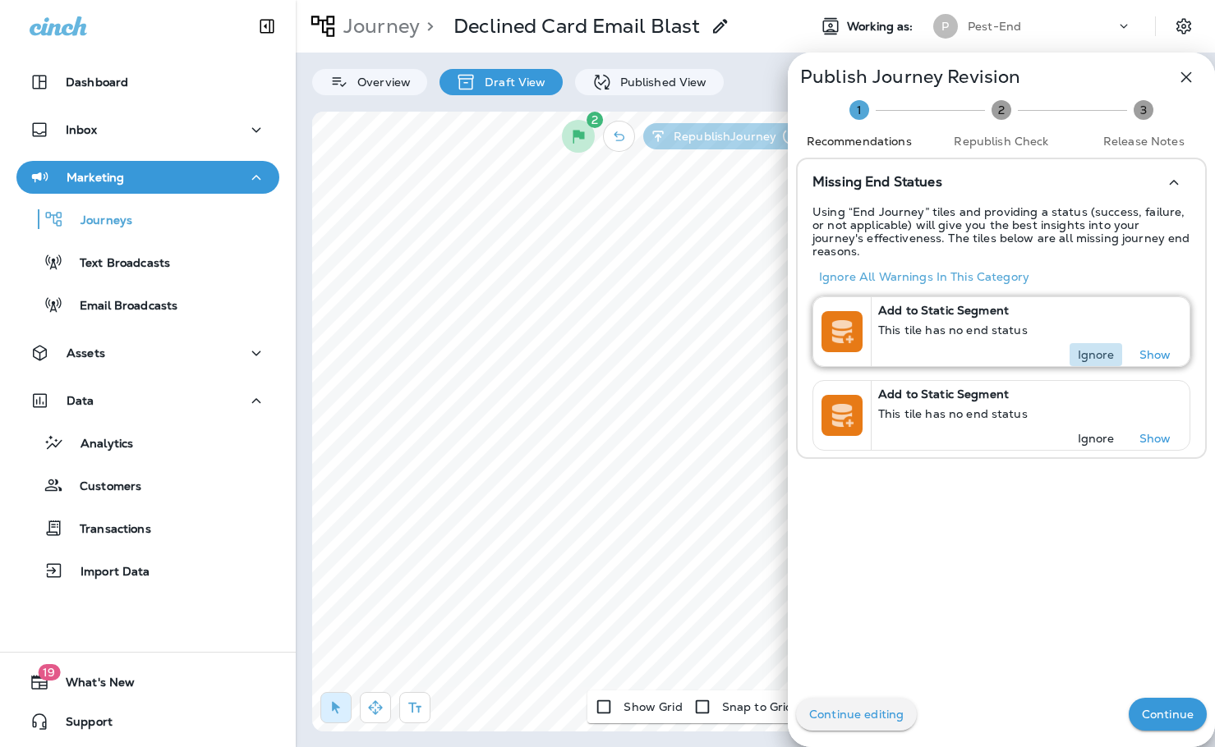
click at [1087, 348] on p "Ignore" at bounding box center [1096, 354] width 37 height 13
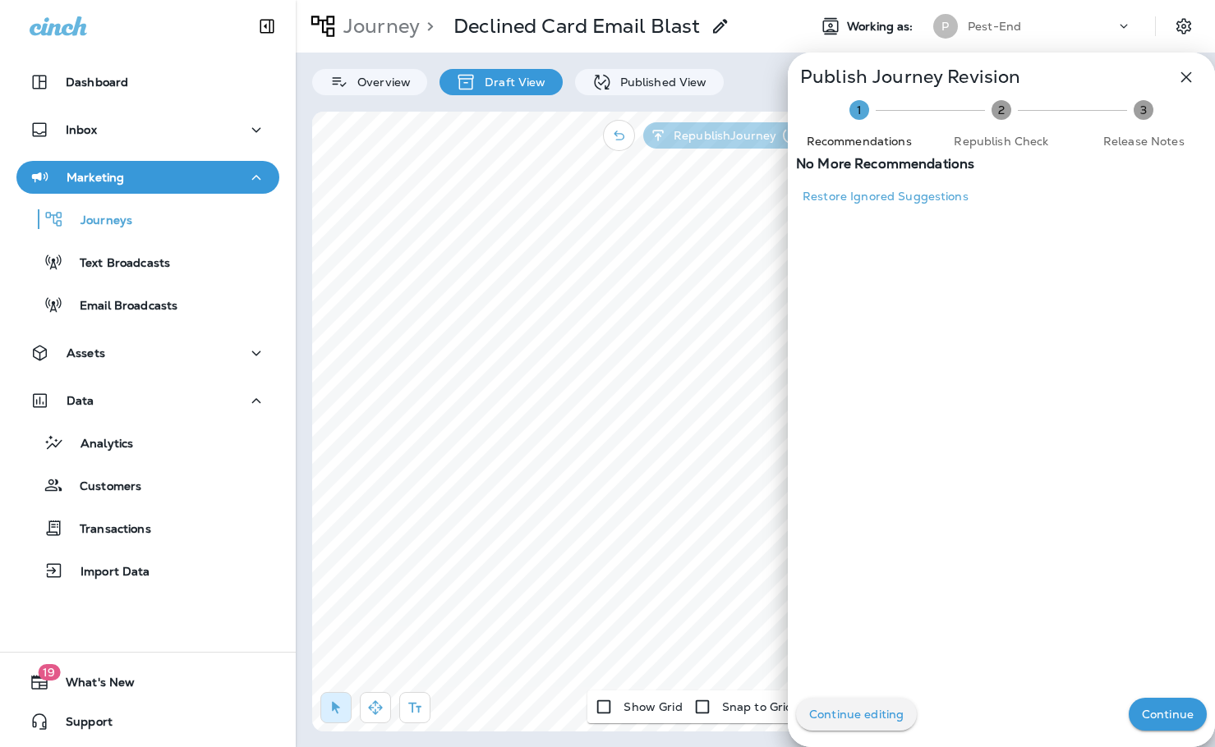
click at [1165, 722] on button "Continue" at bounding box center [1167, 714] width 78 height 33
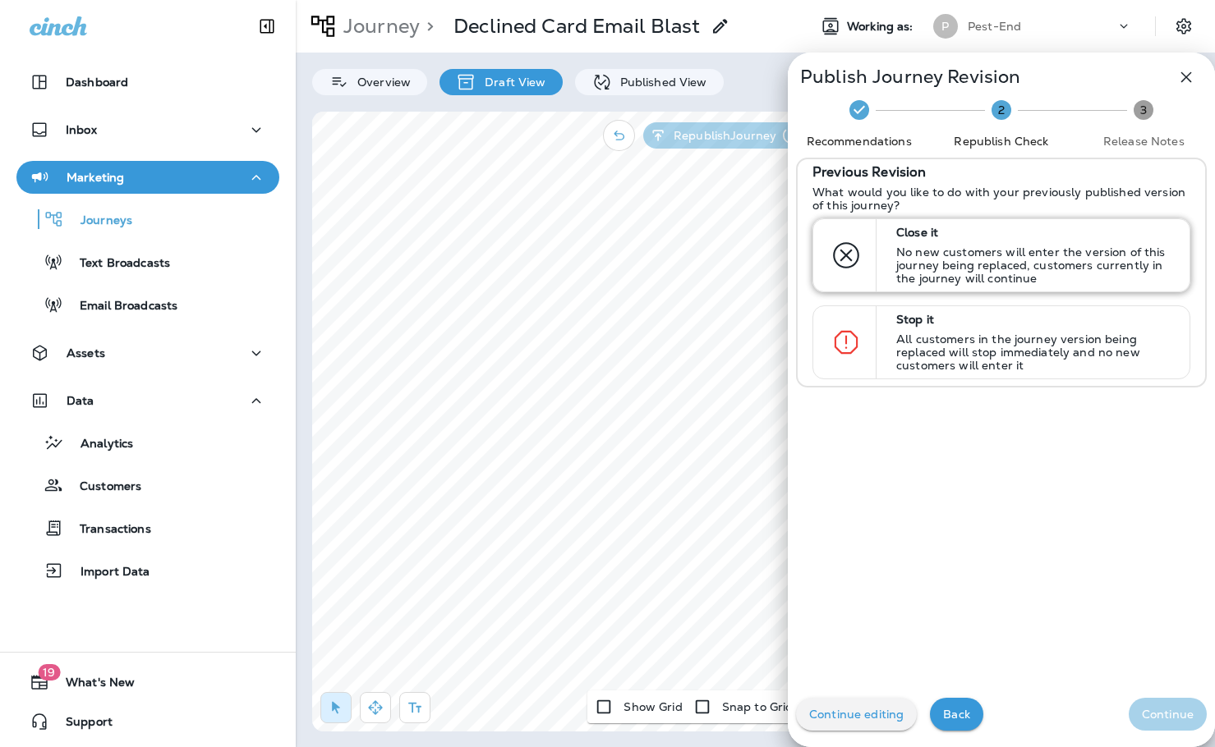
click at [913, 268] on p "No new customers will enter the version of this journey being replaced, custome…" at bounding box center [1035, 265] width 278 height 39
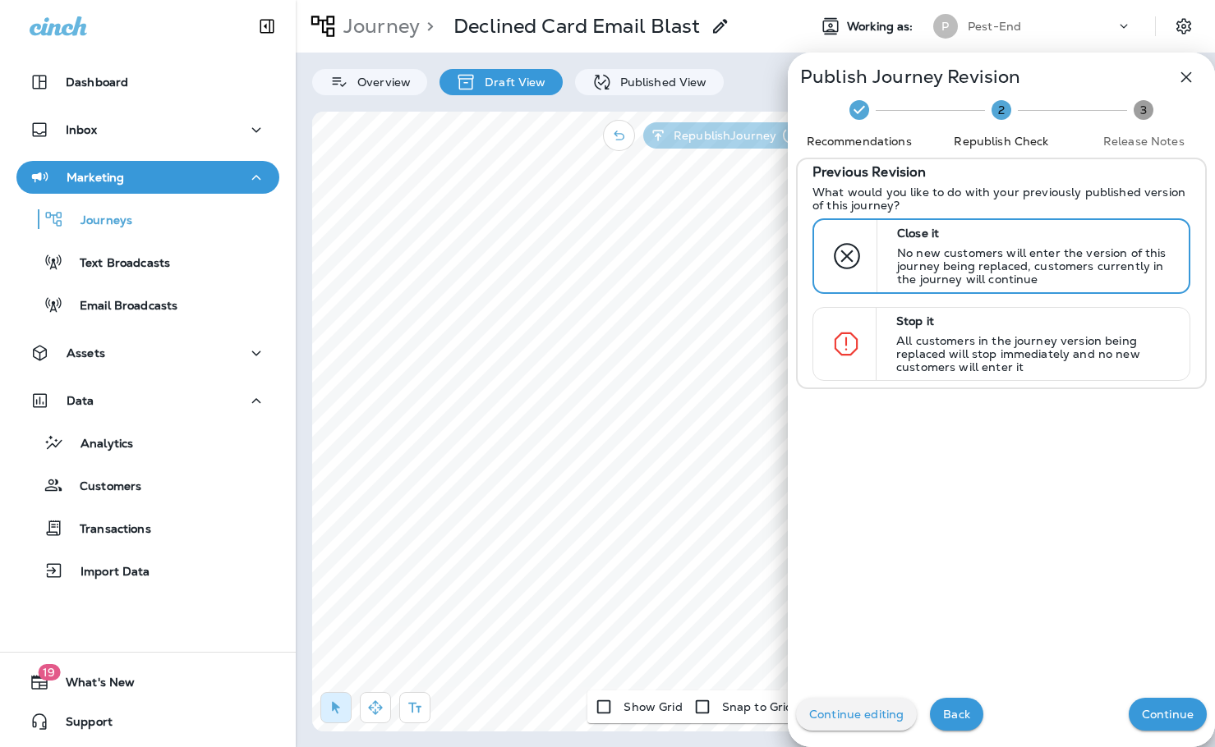
click at [1144, 701] on button "Continue" at bounding box center [1167, 714] width 78 height 33
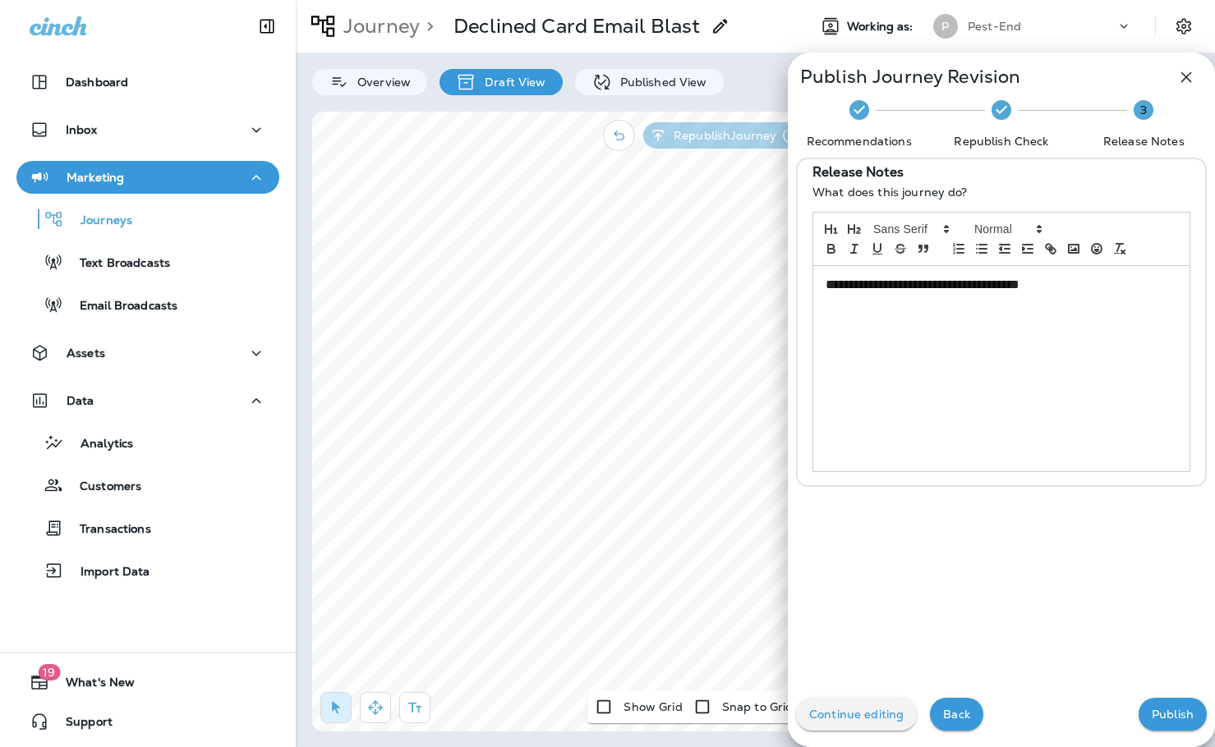
click at [1151, 717] on p "Publish" at bounding box center [1172, 714] width 42 height 13
